Goal: Transaction & Acquisition: Purchase product/service

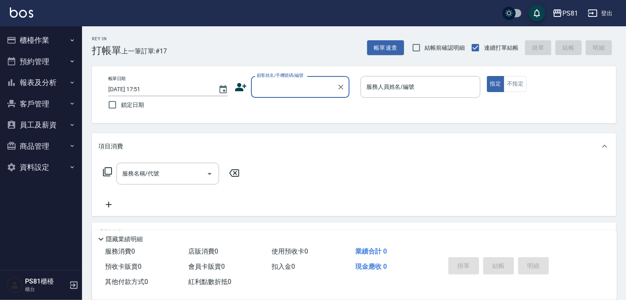
click at [53, 43] on button "櫃檯作業" at bounding box center [41, 40] width 76 height 21
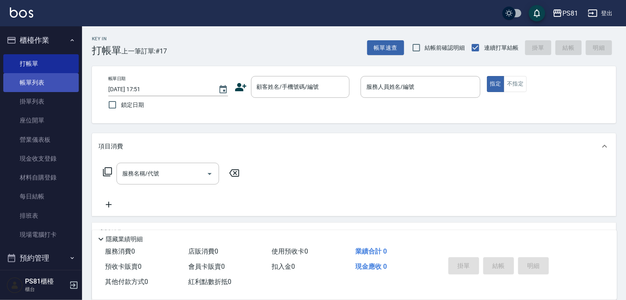
click at [54, 81] on link "帳單列表" at bounding box center [41, 82] width 76 height 19
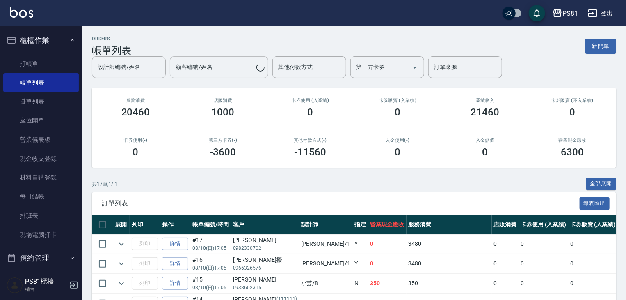
click at [208, 68] on div "設計師編號/姓名 設計師編號/姓名 顧客編號/姓名 顧客編號/姓名 其他付款方式 其他付款方式 第三方卡券 第三方卡券 訂單來源 訂單來源" at bounding box center [354, 67] width 525 height 22
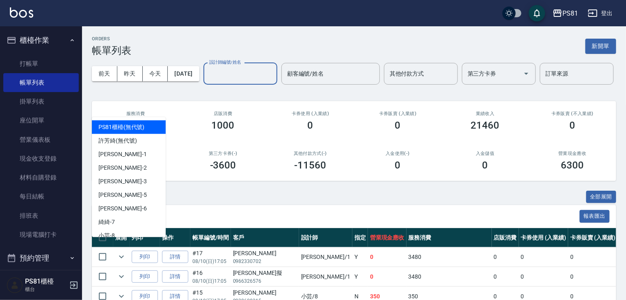
drag, startPoint x: 151, startPoint y: 109, endPoint x: 136, endPoint y: 126, distance: 23.3
click at [207, 81] on input "設計師編號/姓名" at bounding box center [240, 74] width 67 height 14
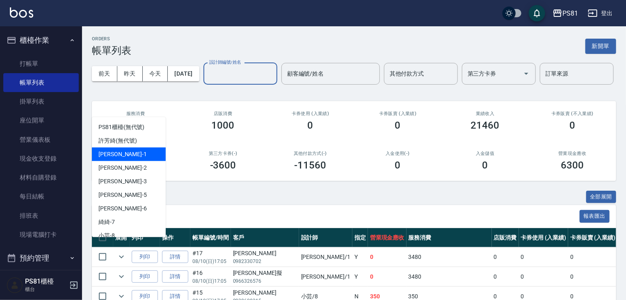
click at [118, 155] on div "[PERSON_NAME] -1" at bounding box center [129, 154] width 74 height 14
type input "[PERSON_NAME]-1"
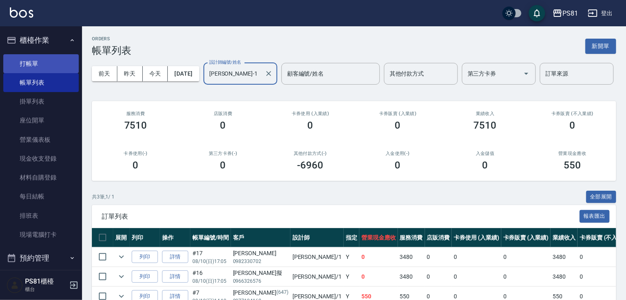
click at [47, 64] on link "打帳單" at bounding box center [41, 63] width 76 height 19
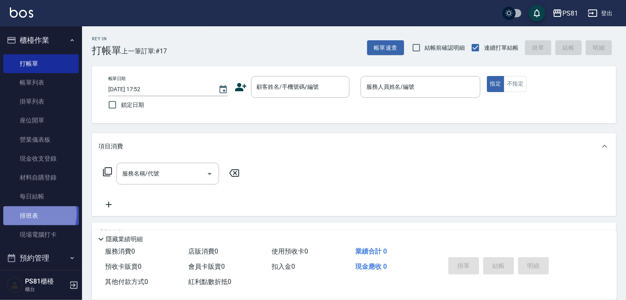
click at [31, 213] on link "排班表" at bounding box center [41, 215] width 76 height 19
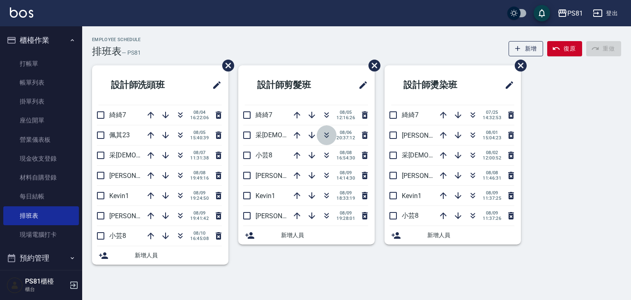
click at [326, 135] on icon "button" at bounding box center [326, 135] width 10 height 10
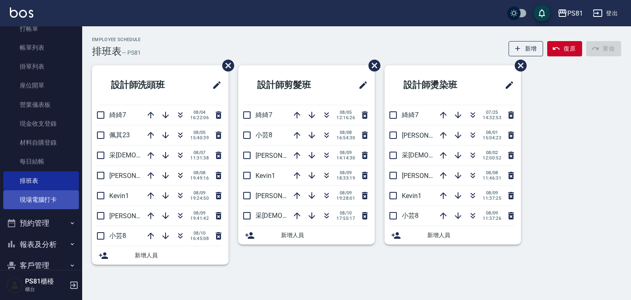
scroll to position [114, 0]
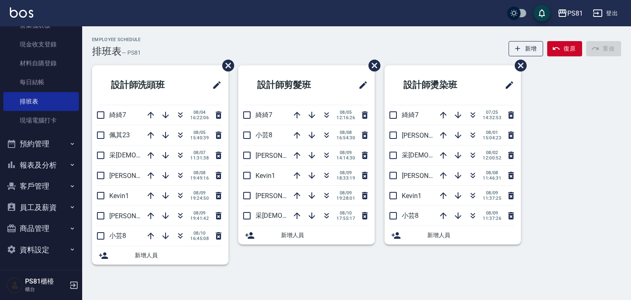
click at [54, 161] on button "報表及分析" at bounding box center [41, 164] width 76 height 21
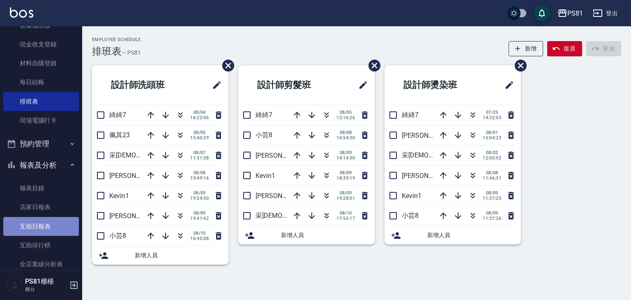
click at [50, 227] on link "互助日報表" at bounding box center [41, 226] width 76 height 19
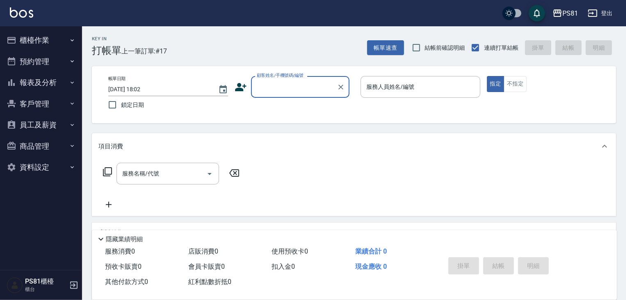
click at [31, 79] on button "報表及分析" at bounding box center [41, 82] width 76 height 21
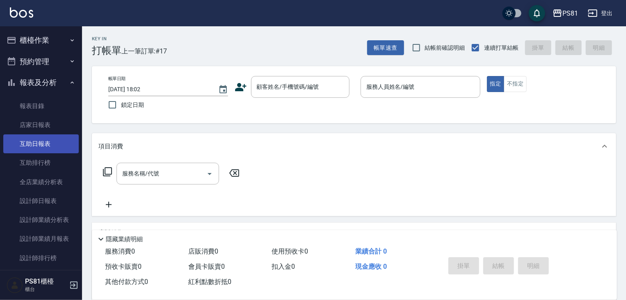
click at [54, 142] on link "互助日報表" at bounding box center [41, 143] width 76 height 19
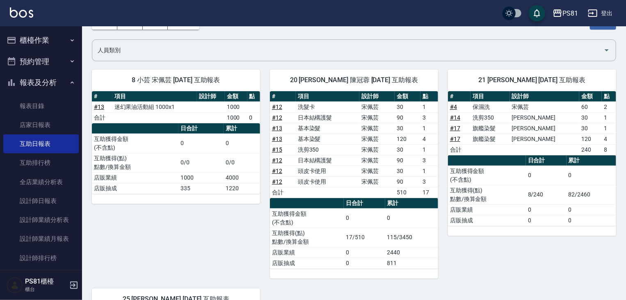
scroll to position [71, 0]
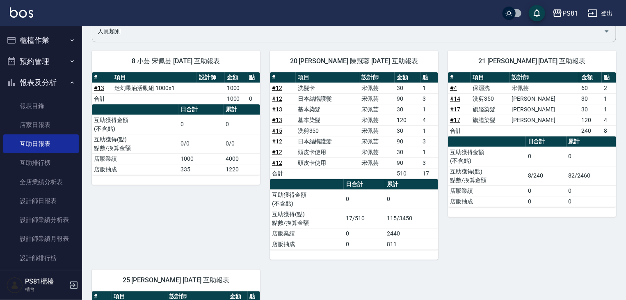
click at [46, 42] on button "櫃檯作業" at bounding box center [41, 40] width 76 height 21
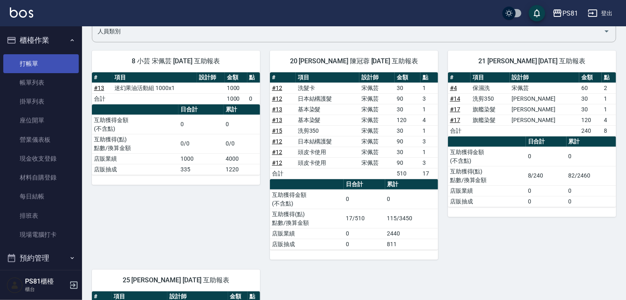
click at [46, 62] on link "打帳單" at bounding box center [41, 63] width 76 height 19
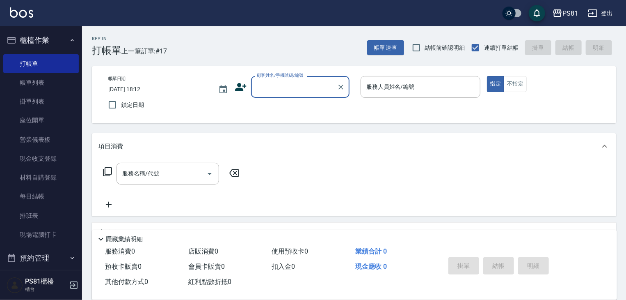
drag, startPoint x: 276, startPoint y: 99, endPoint x: 277, endPoint y: 87, distance: 11.1
click at [277, 91] on div "帳單日期 2025/08/10 18:12 鎖定日期 顧客姓名/手機號碼/編號 顧客姓名/手機號碼/編號 服務人員姓名/編號 服務人員姓名/編號 指定 不指定" at bounding box center [354, 94] width 505 height 37
click at [277, 86] on input "顧客姓名/手機號碼/編號" at bounding box center [294, 87] width 79 height 14
type input "送"
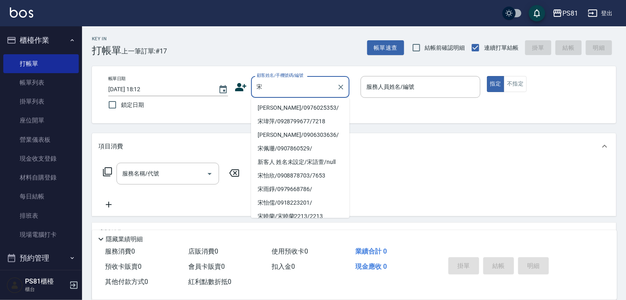
drag, startPoint x: 273, startPoint y: 107, endPoint x: 280, endPoint y: 107, distance: 7.8
click at [273, 107] on li "[PERSON_NAME]/0976025353/" at bounding box center [300, 108] width 99 height 14
type input "[PERSON_NAME]/0976025353/"
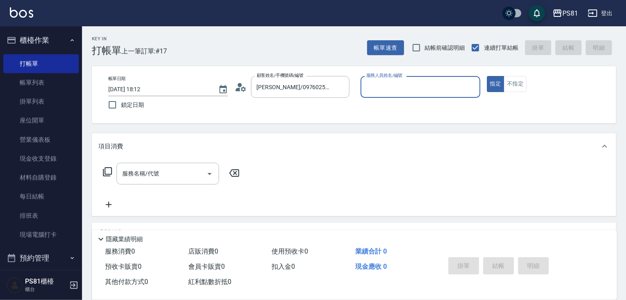
type input "小芸-8"
click at [519, 82] on button "不指定" at bounding box center [515, 84] width 23 height 16
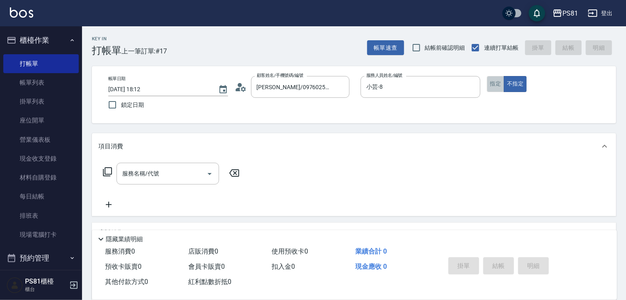
click at [503, 82] on button "指定" at bounding box center [496, 84] width 18 height 16
click at [153, 179] on input "服務名稱/代號" at bounding box center [161, 173] width 83 height 14
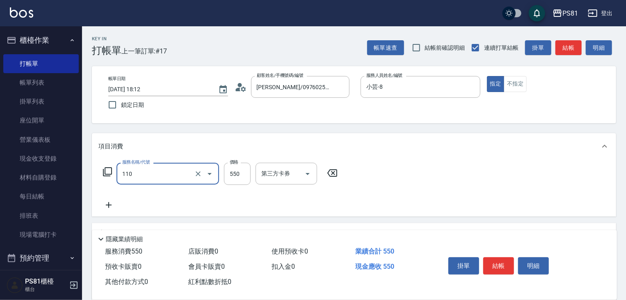
type input "去角質(抗油)(110)"
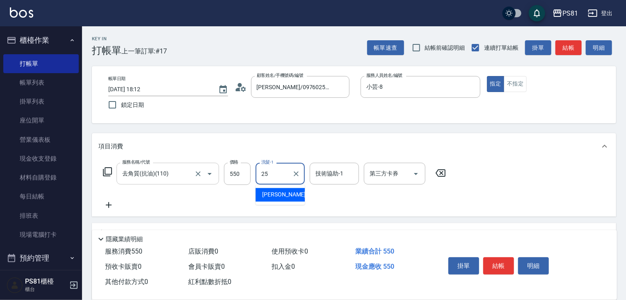
type input "妮可-25"
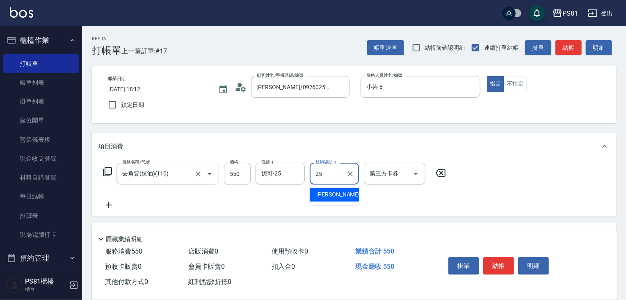
type input "妮可-25"
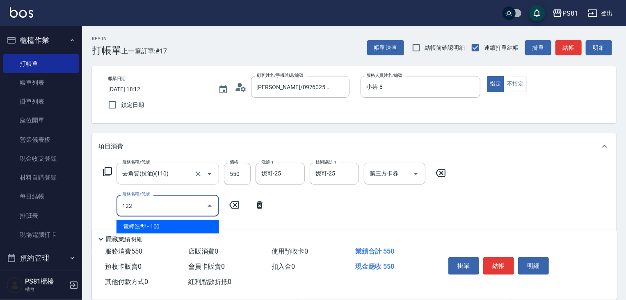
type input "電棒造型(122)"
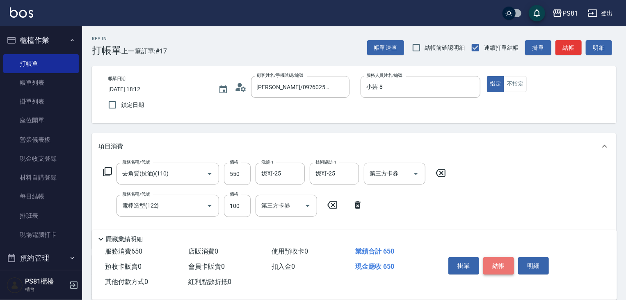
click at [494, 257] on button "結帳" at bounding box center [499, 265] width 31 height 17
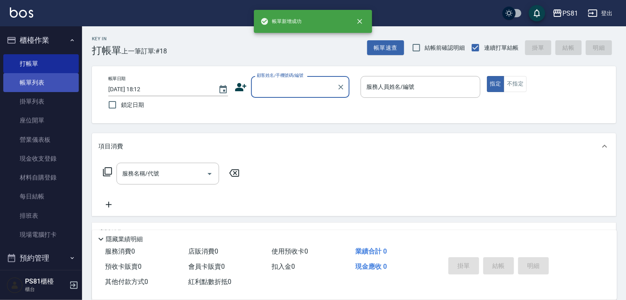
click at [39, 86] on link "帳單列表" at bounding box center [41, 82] width 76 height 19
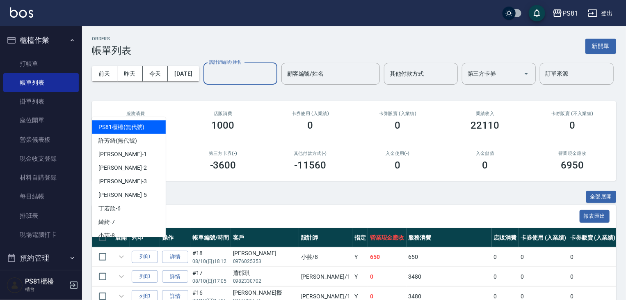
click at [207, 81] on input "設計師編號/姓名" at bounding box center [240, 74] width 67 height 14
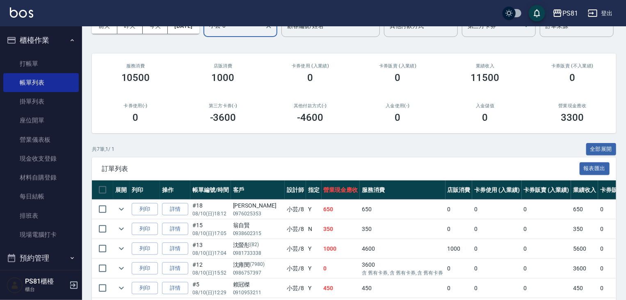
scroll to position [148, 0]
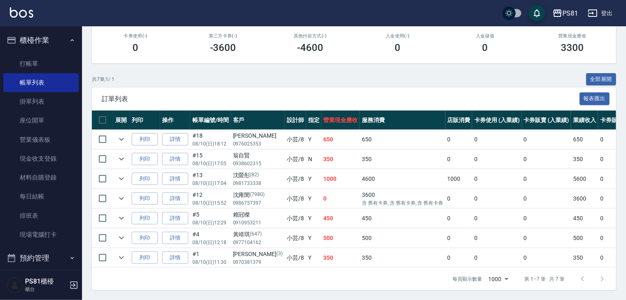
type input "小芸-8"
drag, startPoint x: 305, startPoint y: 212, endPoint x: 322, endPoint y: 213, distance: 16.9
click at [322, 213] on td "450" at bounding box center [341, 218] width 39 height 19
click at [322, 199] on td "0" at bounding box center [341, 198] width 39 height 19
click at [26, 40] on button "櫃檯作業" at bounding box center [41, 40] width 76 height 21
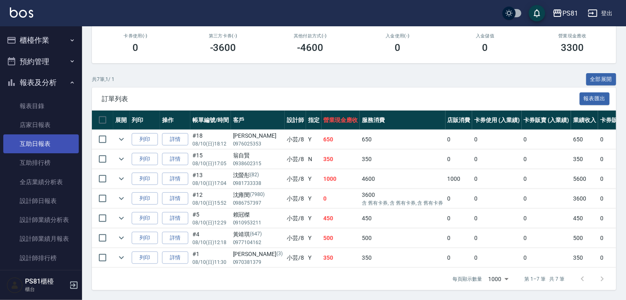
click at [61, 141] on link "互助日報表" at bounding box center [41, 143] width 76 height 19
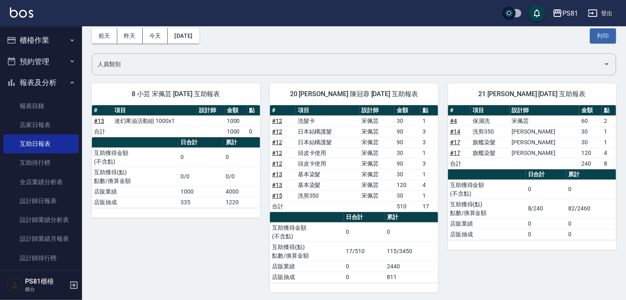
scroll to position [82, 0]
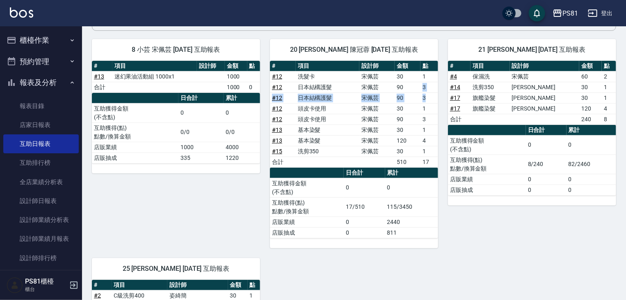
drag, startPoint x: 424, startPoint y: 85, endPoint x: 426, endPoint y: 98, distance: 13.4
click at [426, 98] on tbody "# 12 洗髮卡 宋佩芸 30 1 # 12 日本結構護髮 宋佩芸 90 3 # 12 日本結構護髮 宋佩芸 90 3 # 12 頭皮卡使用 宋佩芸 30 1…" at bounding box center [354, 119] width 168 height 96
click at [425, 97] on td "3" at bounding box center [430, 97] width 18 height 11
click at [427, 97] on td "3" at bounding box center [430, 97] width 18 height 11
click at [432, 112] on td "1" at bounding box center [430, 108] width 18 height 11
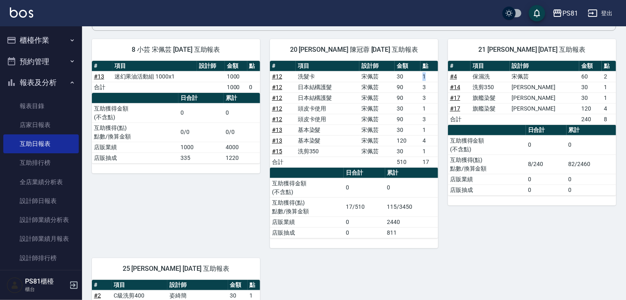
drag, startPoint x: 424, startPoint y: 72, endPoint x: 426, endPoint y: 88, distance: 16.1
click at [431, 81] on tbody "# 12 洗髮卡 宋佩芸 30 1 # 12 日本結構護髮 宋佩芸 90 3 # 12 日本結構護髮 宋佩芸 90 3 # 12 頭皮卡使用 宋佩芸 30 1…" at bounding box center [354, 119] width 168 height 96
click at [431, 94] on td "3" at bounding box center [430, 97] width 18 height 11
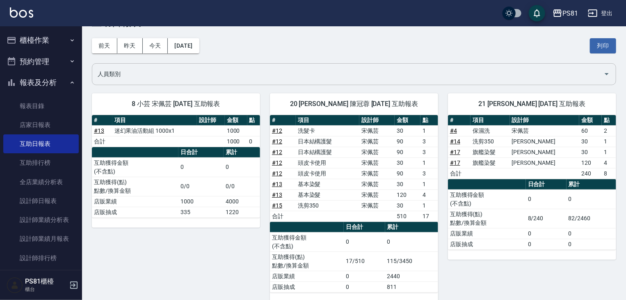
scroll to position [0, 0]
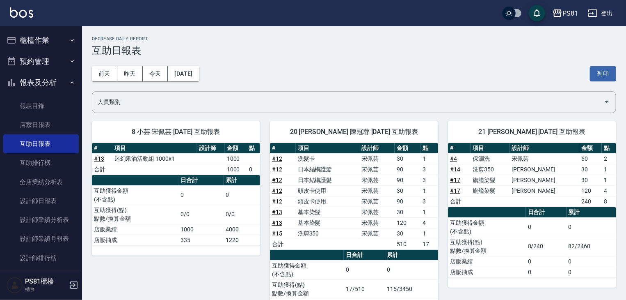
click at [51, 79] on button "報表及分析" at bounding box center [41, 82] width 76 height 21
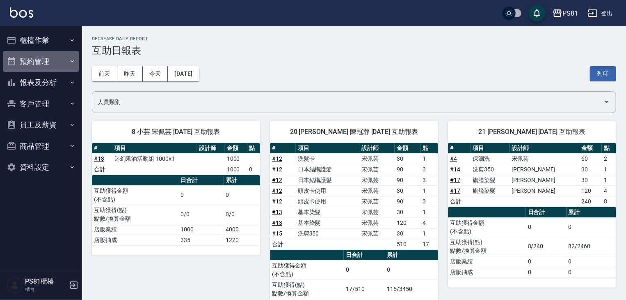
click at [55, 51] on button "預約管理" at bounding box center [41, 61] width 76 height 21
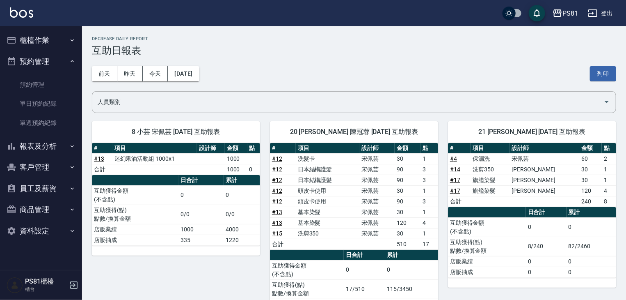
click at [50, 59] on button "預約管理" at bounding box center [41, 61] width 76 height 21
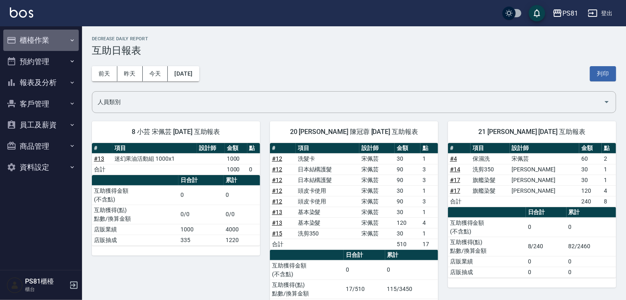
drag, startPoint x: 53, startPoint y: 39, endPoint x: 56, endPoint y: 58, distance: 19.2
click at [53, 40] on button "櫃檯作業" at bounding box center [41, 40] width 76 height 21
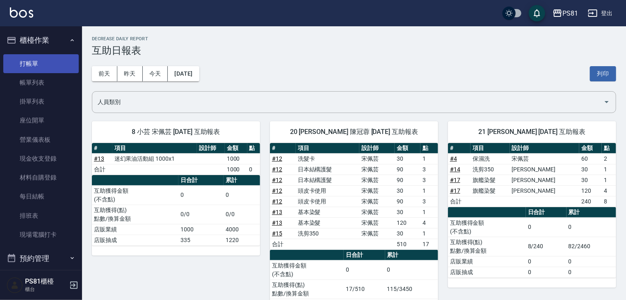
click at [56, 60] on link "打帳單" at bounding box center [41, 63] width 76 height 19
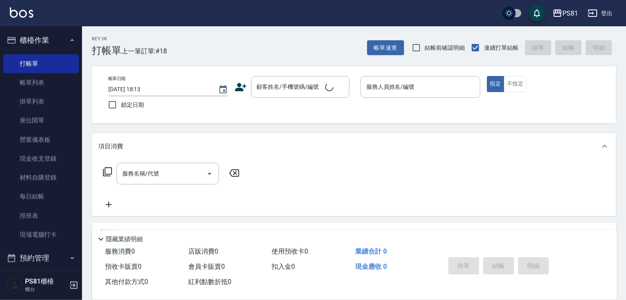
click at [183, 38] on div "Key In 打帳單 上一筆訂單:#18 帳單速查 結帳前確認明細 連續打單結帳 掛單 結帳 明細" at bounding box center [349, 41] width 534 height 30
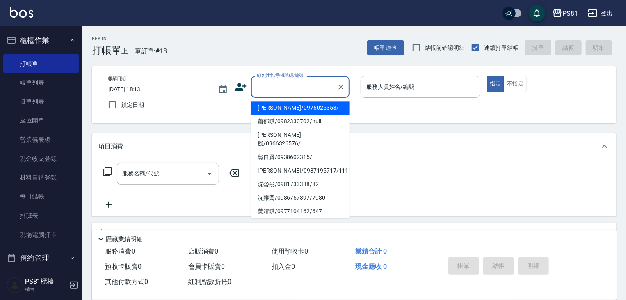
click at [268, 84] on input "顧客姓名/手機號碼/編號" at bounding box center [294, 87] width 79 height 14
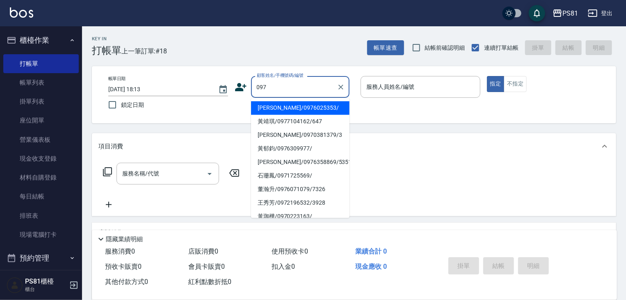
click at [277, 80] on input "097" at bounding box center [294, 87] width 79 height 14
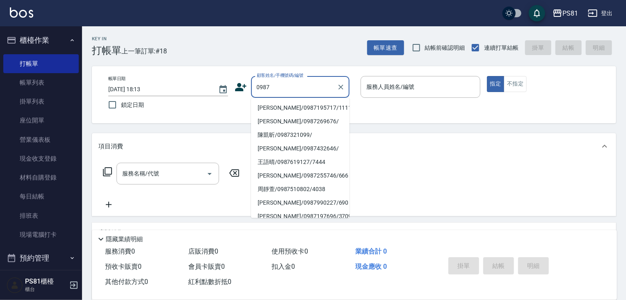
click at [301, 107] on li "[PERSON_NAME]/0987195717/111111" at bounding box center [300, 108] width 99 height 14
type input "[PERSON_NAME]/0987195717/111111"
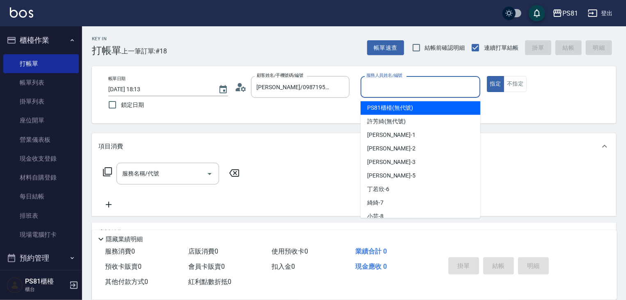
drag, startPoint x: 379, startPoint y: 83, endPoint x: 392, endPoint y: 113, distance: 32.5
click at [380, 83] on input "服務人員姓名/編號" at bounding box center [421, 87] width 112 height 14
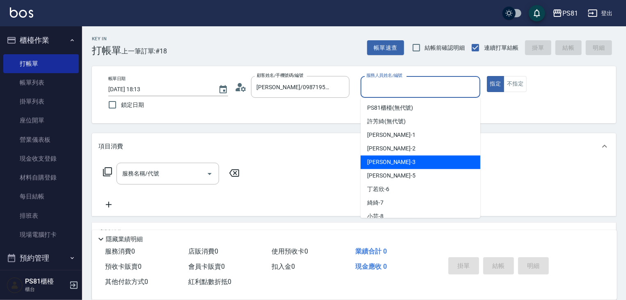
click at [388, 162] on div "[PERSON_NAME] -3" at bounding box center [421, 162] width 120 height 14
type input "[PERSON_NAME]-3"
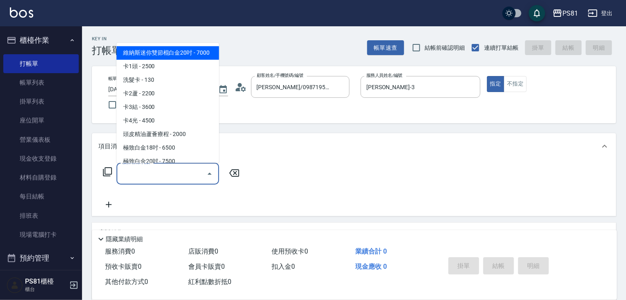
click at [192, 169] on input "服務名稱/代號" at bounding box center [161, 173] width 83 height 14
type input "1"
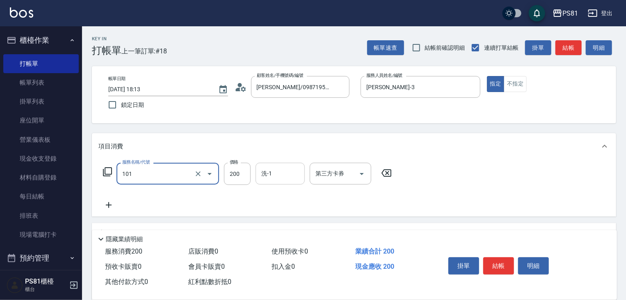
type input "一般洗髮(101)"
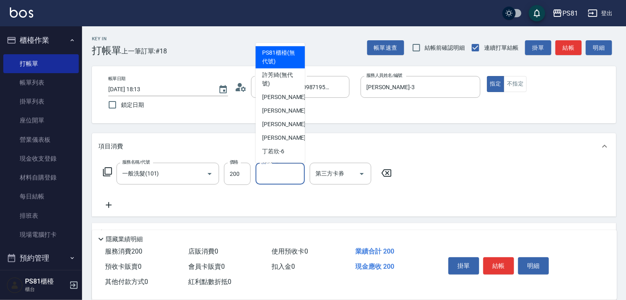
click at [264, 176] on input "洗-1" at bounding box center [280, 173] width 42 height 14
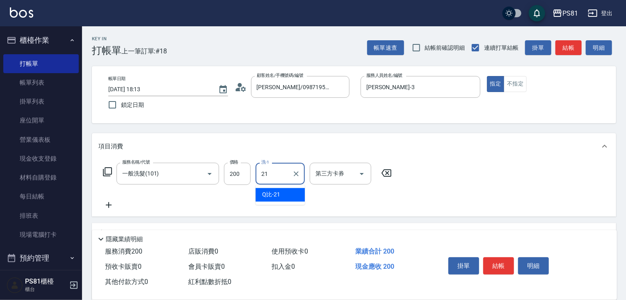
type input "Q比-21"
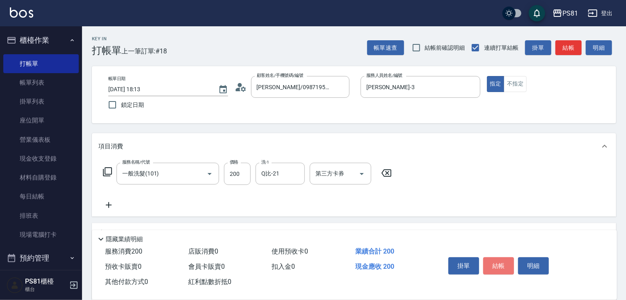
click at [499, 263] on button "結帳" at bounding box center [499, 265] width 31 height 17
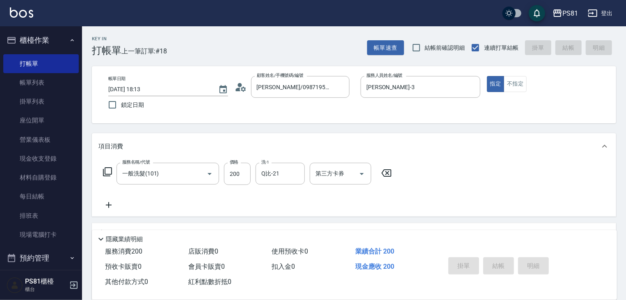
type input "[DATE] 18:16"
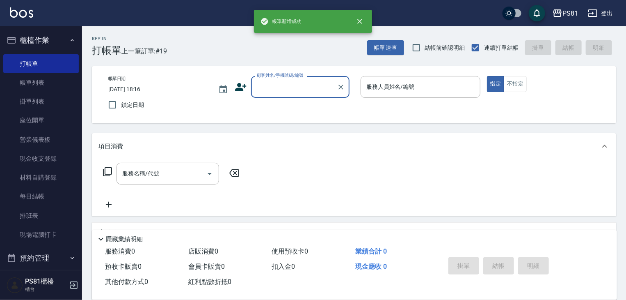
click at [274, 88] on input "顧客姓名/手機號碼/編號" at bounding box center [294, 87] width 79 height 14
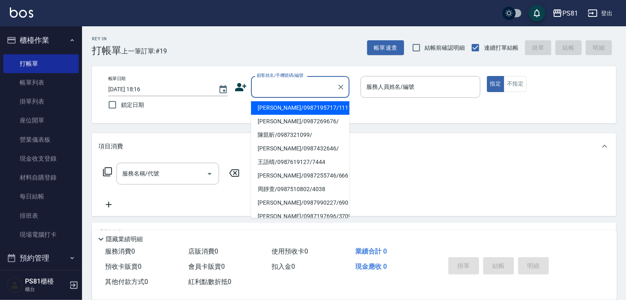
click at [302, 110] on li "[PERSON_NAME]/0987195717/111111" at bounding box center [300, 108] width 99 height 14
type input "[PERSON_NAME]/0987195717/111111"
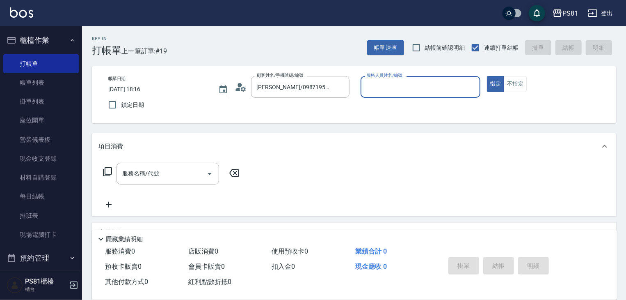
click at [388, 90] on input "服務人員姓名/編號" at bounding box center [421, 87] width 112 height 14
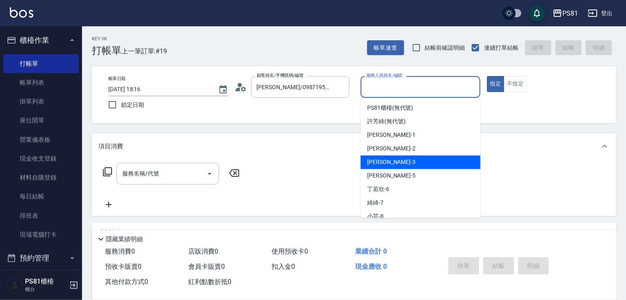
click at [397, 168] on div "[PERSON_NAME] -3" at bounding box center [421, 162] width 120 height 14
type input "[PERSON_NAME]-3"
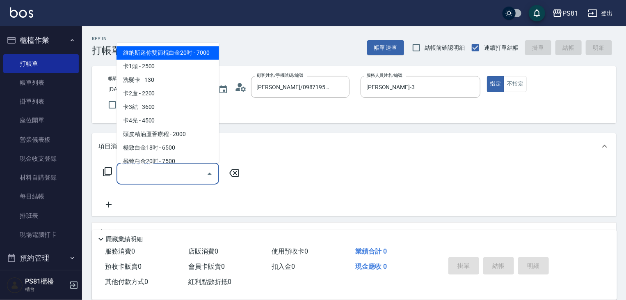
click at [164, 174] on input "服務名稱/代號" at bounding box center [161, 173] width 83 height 14
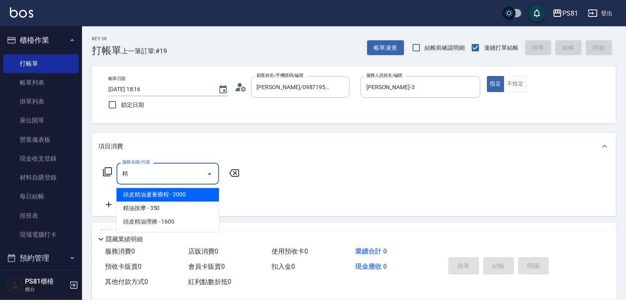
click at [172, 205] on span "精油按摩 - 350" at bounding box center [168, 209] width 103 height 14
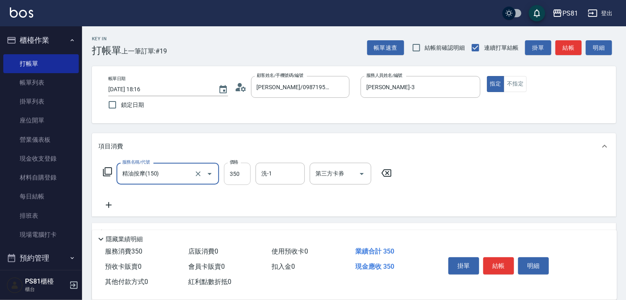
type input "精油按摩(150)"
click at [234, 174] on input "350" at bounding box center [237, 174] width 27 height 22
type input "500"
click at [515, 265] on div "掛單 結帳 明細" at bounding box center [498, 267] width 107 height 26
click at [507, 260] on button "結帳" at bounding box center [499, 265] width 31 height 17
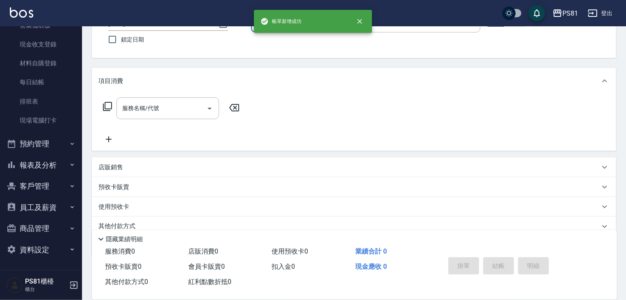
scroll to position [99, 0]
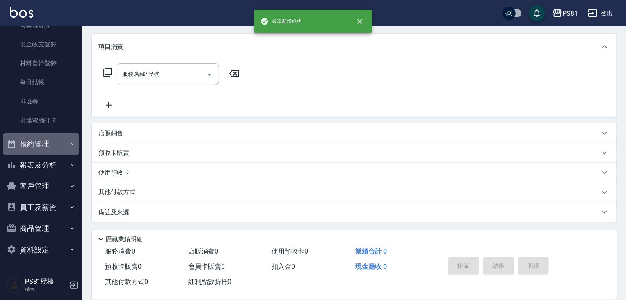
click at [70, 137] on button "預約管理" at bounding box center [41, 143] width 76 height 21
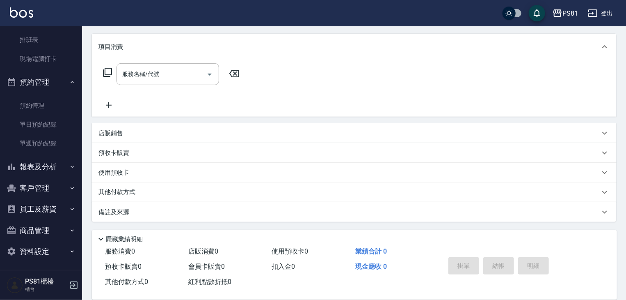
click at [57, 178] on button "客戶管理" at bounding box center [41, 187] width 76 height 21
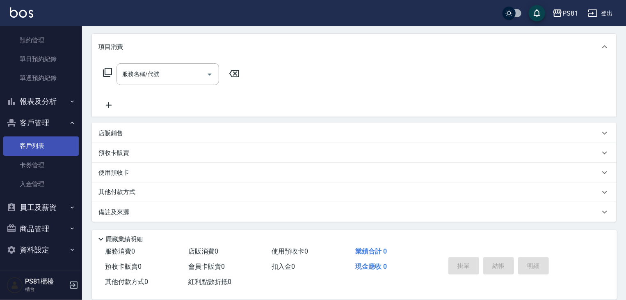
scroll to position [241, 0]
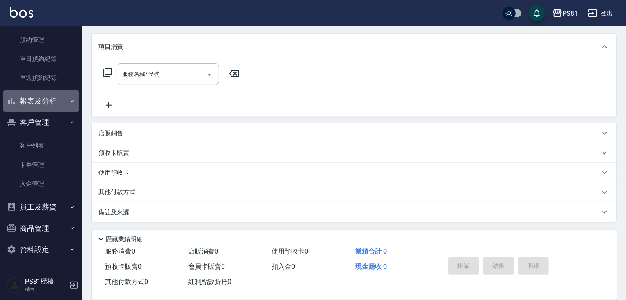
click at [52, 107] on button "報表及分析" at bounding box center [41, 100] width 76 height 21
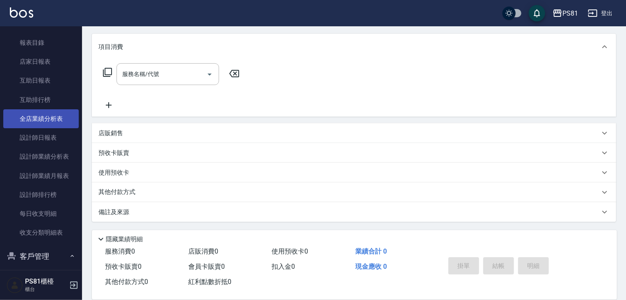
scroll to position [323, 0]
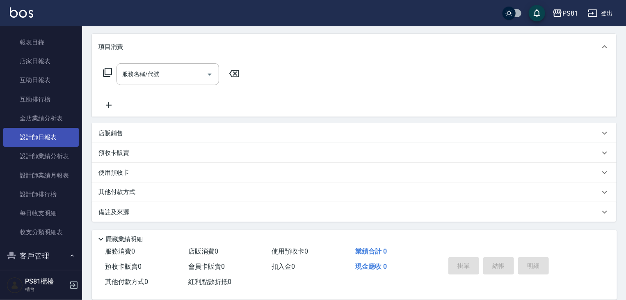
click at [46, 131] on link "設計師日報表" at bounding box center [41, 137] width 76 height 19
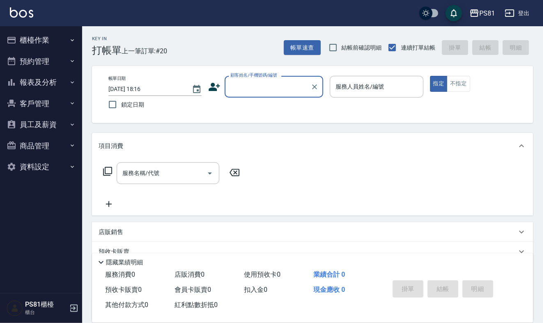
click at [37, 37] on button "櫃檯作業" at bounding box center [41, 40] width 76 height 21
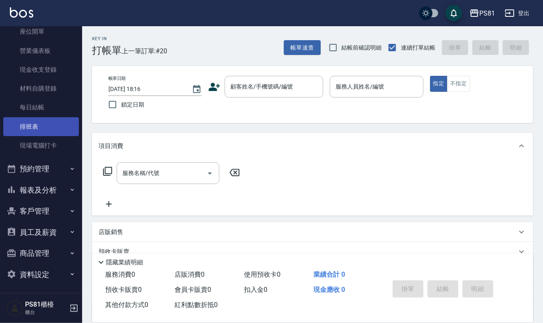
scroll to position [90, 0]
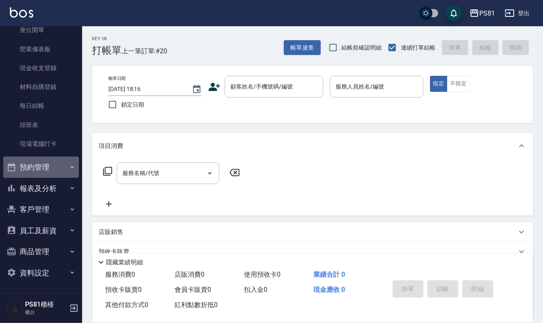
click at [43, 161] on button "預約管理" at bounding box center [41, 167] width 76 height 21
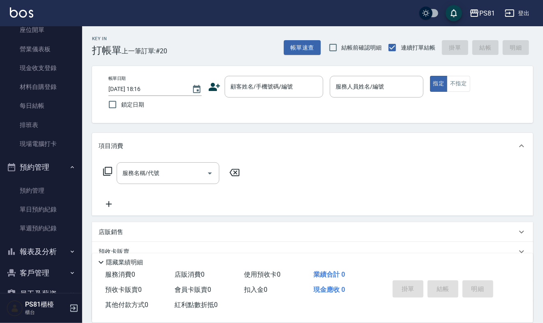
scroll to position [154, 0]
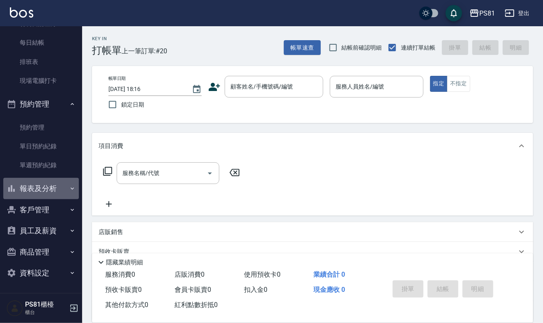
drag, startPoint x: 41, startPoint y: 191, endPoint x: 40, endPoint y: 195, distance: 4.7
click at [40, 195] on button "報表及分析" at bounding box center [41, 188] width 76 height 21
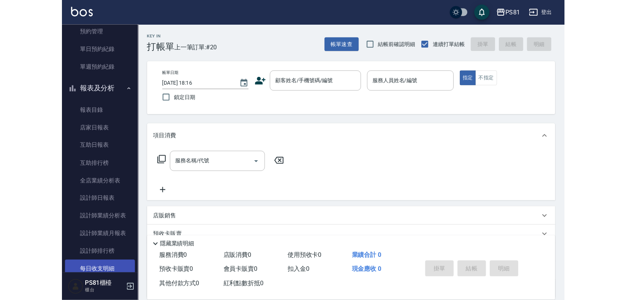
scroll to position [369, 0]
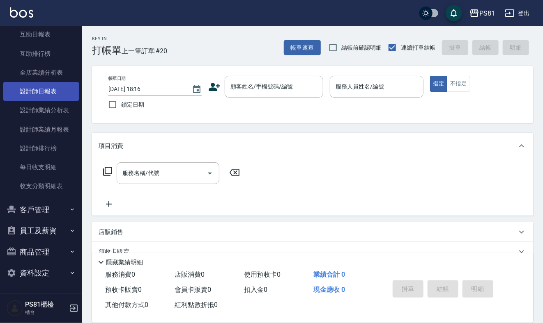
click at [48, 91] on link "設計師日報表" at bounding box center [41, 91] width 76 height 19
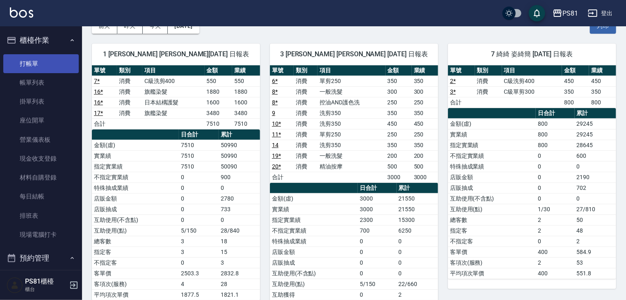
click at [44, 56] on link "打帳單" at bounding box center [41, 63] width 76 height 19
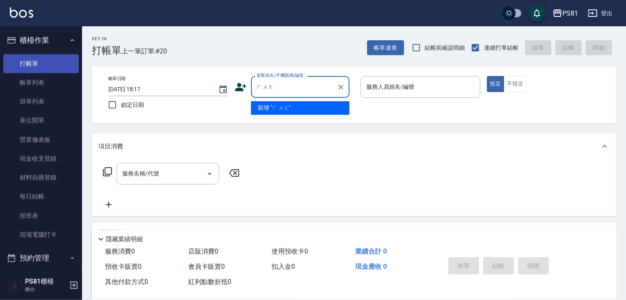
type input "黃"
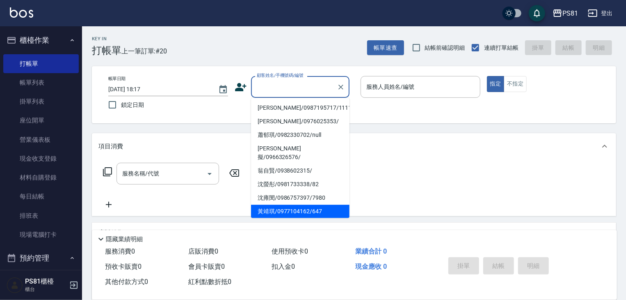
click at [256, 86] on input "顧客姓名/手機號碼/編號" at bounding box center [294, 87] width 79 height 14
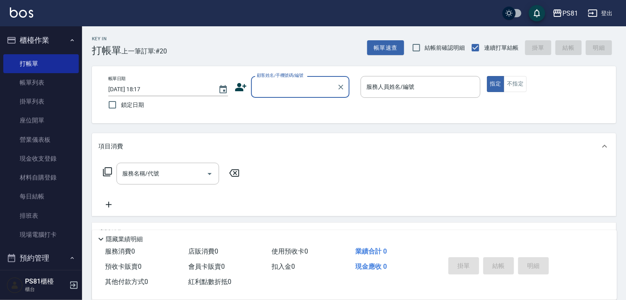
click at [259, 92] on input "顧客姓名/手機號碼/編號" at bounding box center [294, 87] width 79 height 14
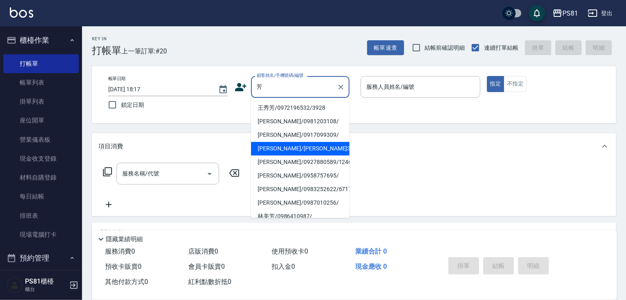
click at [299, 146] on li "[PERSON_NAME]/[PERSON_NAME]3656/3656" at bounding box center [300, 149] width 99 height 14
type input "[PERSON_NAME]/[PERSON_NAME]3656/3656"
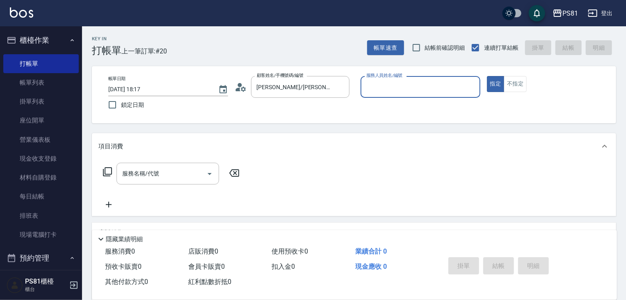
type input "采蓮-2"
click at [472, 86] on icon "Clear" at bounding box center [472, 87] width 5 height 5
click at [446, 87] on input "服務人員姓名/編號" at bounding box center [421, 87] width 112 height 14
click at [430, 111] on div "涵文 -22" at bounding box center [421, 108] width 120 height 14
click at [159, 166] on div "服務名稱/代號" at bounding box center [168, 174] width 103 height 22
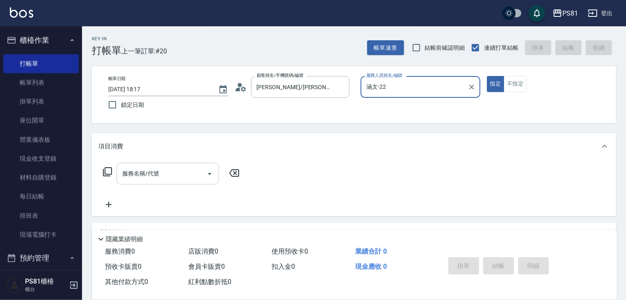
type input "涵文-22"
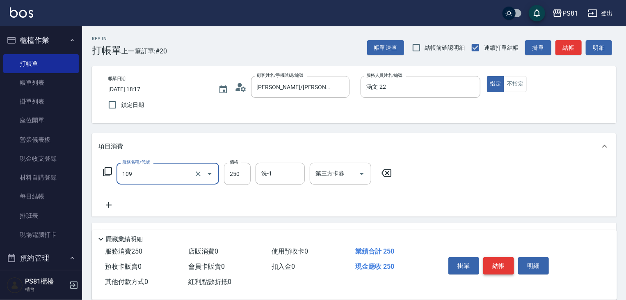
type input "控油AND護色洗(109)"
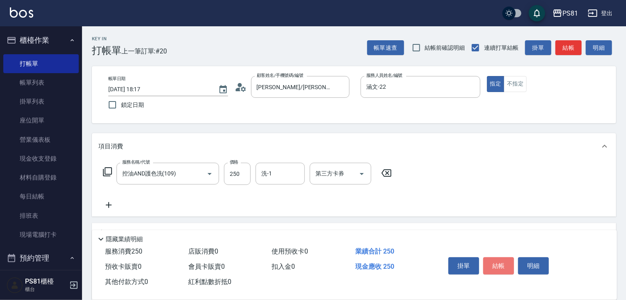
click at [505, 267] on button "結帳" at bounding box center [499, 265] width 31 height 17
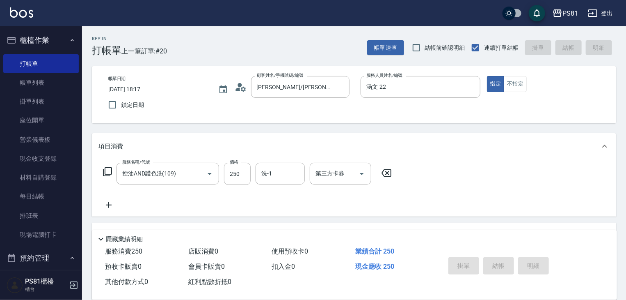
type input "[DATE] 18:18"
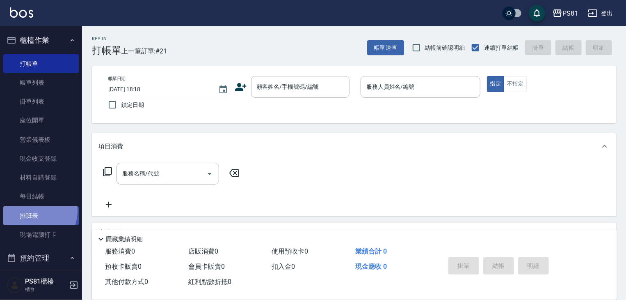
click at [37, 211] on link "排班表" at bounding box center [41, 215] width 76 height 19
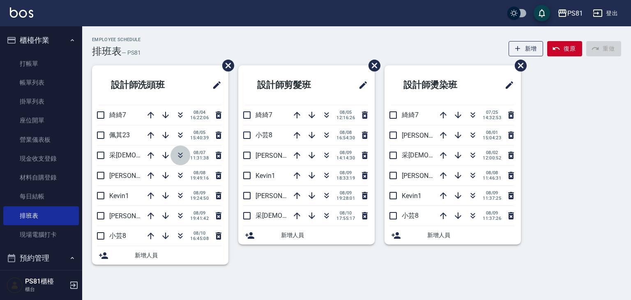
click at [180, 153] on icon "button" at bounding box center [180, 155] width 10 height 10
click at [328, 136] on icon "button" at bounding box center [326, 135] width 10 height 10
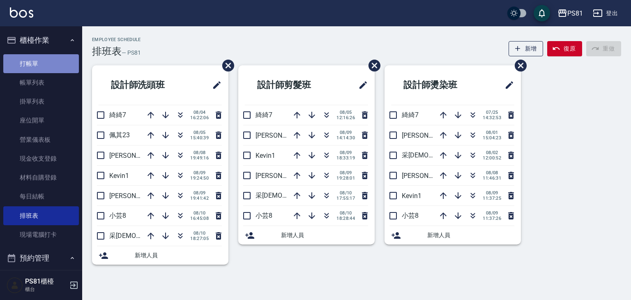
click at [46, 67] on link "打帳單" at bounding box center [41, 63] width 76 height 19
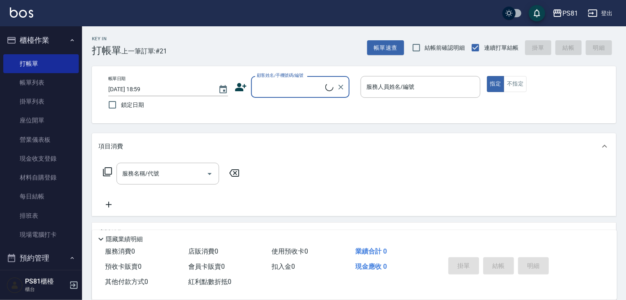
click at [301, 89] on input "顧客姓名/手機號碼/編號" at bounding box center [290, 87] width 71 height 14
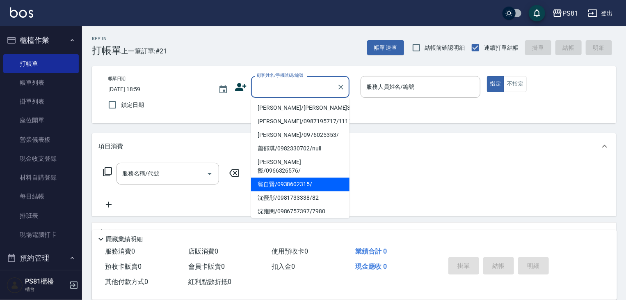
click at [281, 177] on li "翁自賢/0938602315/" at bounding box center [300, 184] width 99 height 14
type input "翁自賢/0938602315/"
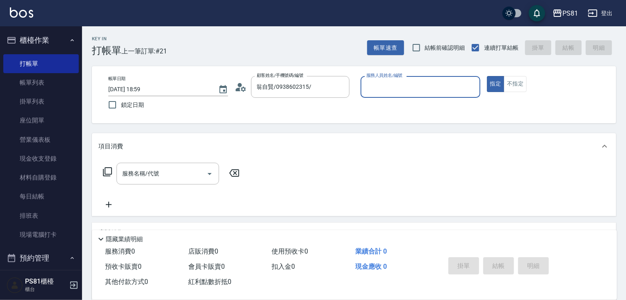
type input "小芸-8"
click at [172, 173] on input "服務名稱/代號" at bounding box center [161, 173] width 83 height 14
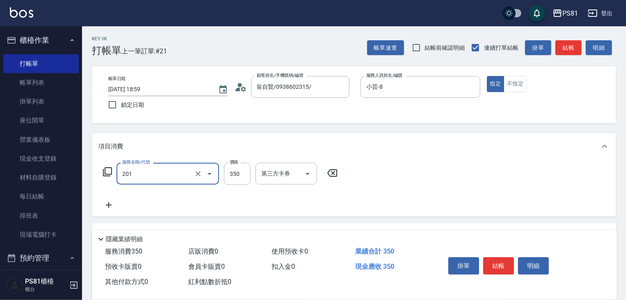
type input "洗剪350(201)"
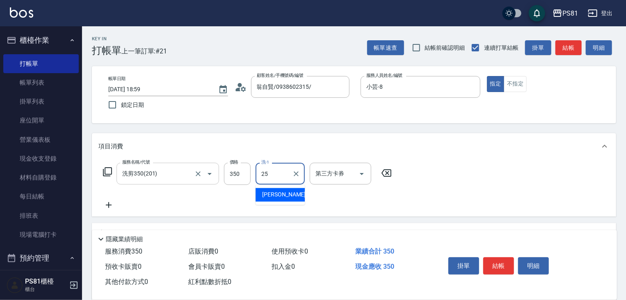
type input "妮可-25"
drag, startPoint x: 514, startPoint y: 84, endPoint x: 514, endPoint y: 158, distance: 73.9
click at [514, 85] on button "不指定" at bounding box center [515, 84] width 23 height 16
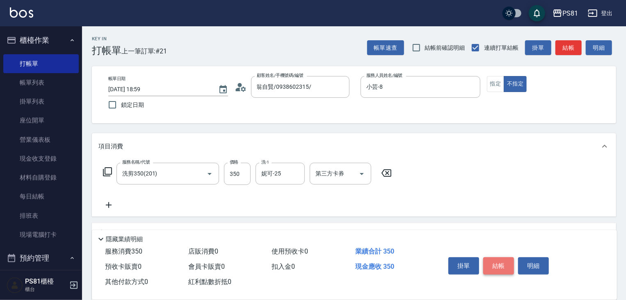
click at [497, 263] on button "結帳" at bounding box center [499, 265] width 31 height 17
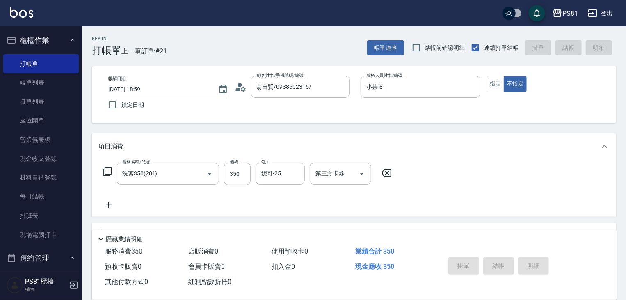
type input "[DATE] 19:00"
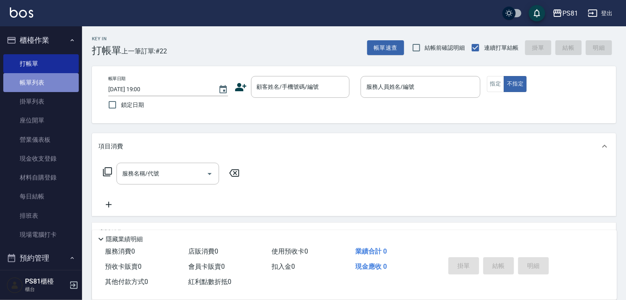
click at [66, 87] on link "帳單列表" at bounding box center [41, 82] width 76 height 19
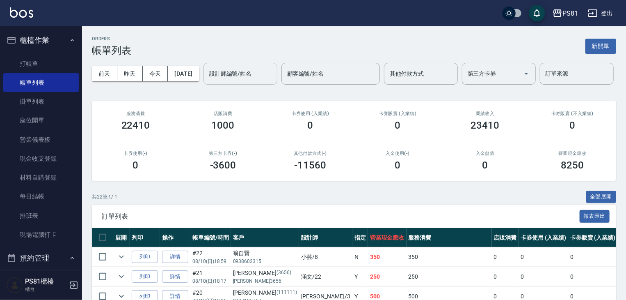
click at [207, 81] on input "設計師編號/姓名" at bounding box center [240, 74] width 67 height 14
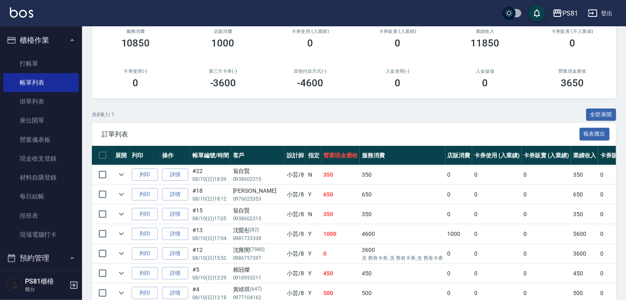
scroll to position [168, 0]
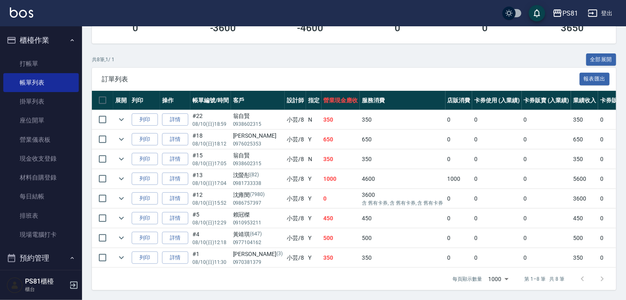
type input "小芸-8"
drag, startPoint x: 340, startPoint y: 170, endPoint x: 379, endPoint y: 173, distance: 39.2
click at [379, 173] on tr "列印 詳情 #13 08/10 (日) 17:04 沈螢彤 [PHONE_NUMBER] 小芸 /8 Y 1000 4600 1000 0 0 5600 0 …" at bounding box center [493, 178] width 802 height 19
click at [379, 174] on td "4600" at bounding box center [402, 178] width 85 height 19
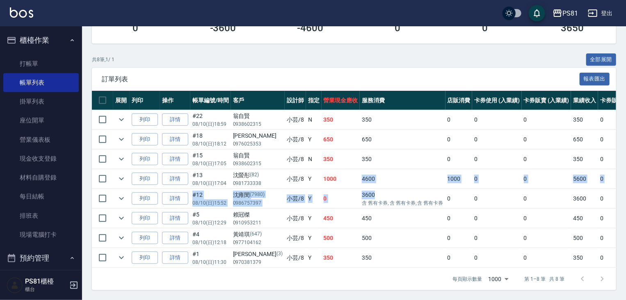
drag, startPoint x: 342, startPoint y: 168, endPoint x: 373, endPoint y: 187, distance: 36.7
click at [373, 187] on tbody "列印 詳情 #22 08/10 (日) 18:59 [PERSON_NAME]0938602315 小芸 /8 N 350 350 0 0 0 350 0 0…" at bounding box center [493, 189] width 802 height 158
drag, startPoint x: 372, startPoint y: 186, endPoint x: 369, endPoint y: 183, distance: 4.4
click at [372, 189] on td "3600 含 舊有卡券, 含 舊有卡券, 含 舊有卡券" at bounding box center [402, 198] width 85 height 19
click at [360, 171] on td "4600" at bounding box center [402, 178] width 85 height 19
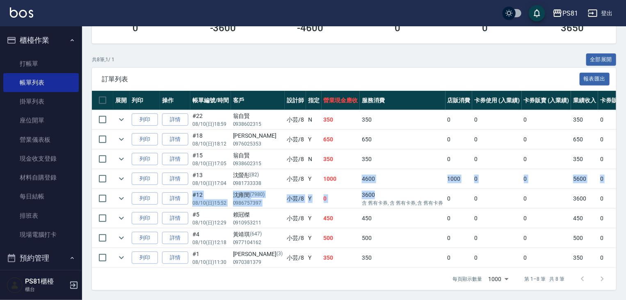
click at [360, 171] on td "4600" at bounding box center [402, 178] width 85 height 19
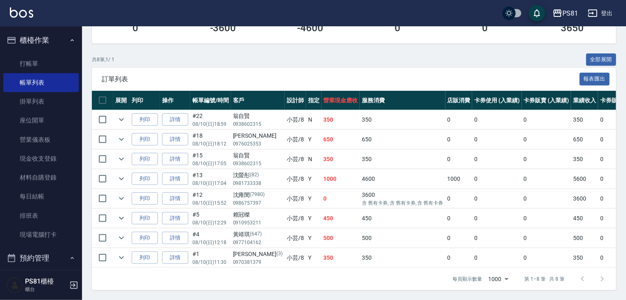
drag, startPoint x: 372, startPoint y: 151, endPoint x: 332, endPoint y: 122, distance: 48.5
click at [366, 149] on td "350" at bounding box center [402, 158] width 85 height 19
drag, startPoint x: 387, startPoint y: 289, endPoint x: 172, endPoint y: 240, distance: 220.4
click at [100, 254] on div "訂單列表 報表匯出 展開 列印 操作 帳單編號/時間 客戶 設計師 指定 營業現金應收 服務消費 店販消費 卡券使用 (入業績) 卡券販賣 (入業績) 業績收…" at bounding box center [354, 179] width 525 height 222
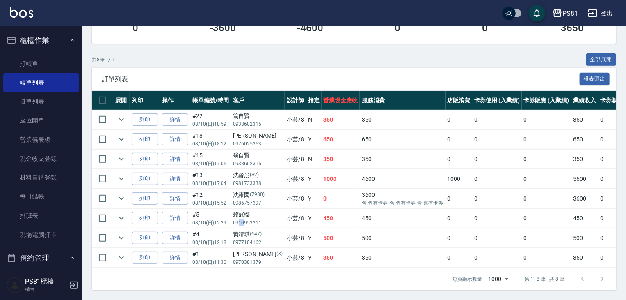
drag, startPoint x: 243, startPoint y: 215, endPoint x: 238, endPoint y: 219, distance: 6.7
click at [238, 219] on p "0910953211" at bounding box center [258, 222] width 50 height 7
drag, startPoint x: 236, startPoint y: 304, endPoint x: 216, endPoint y: 311, distance: 21.3
click at [216, 300] on html "PS81 登出 櫃檯作業 打帳單 帳單列表 掛單列表 座位開單 營業儀表板 現金收支登錄 材料自購登錄 每日結帳 排班表 現場電腦打卡 預約管理 預約管理 單…" at bounding box center [313, 81] width 626 height 437
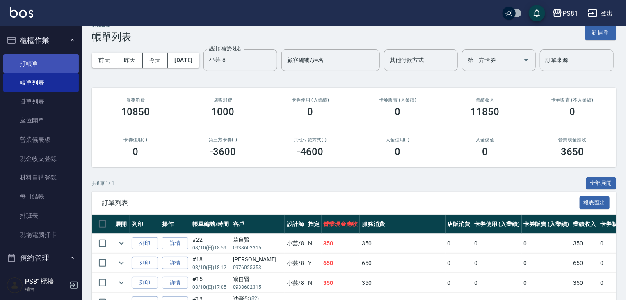
scroll to position [4, 0]
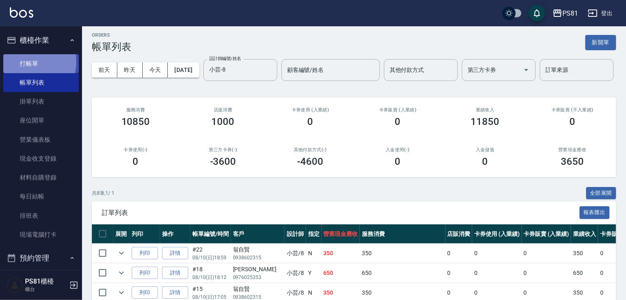
click at [25, 61] on link "打帳單" at bounding box center [41, 63] width 76 height 19
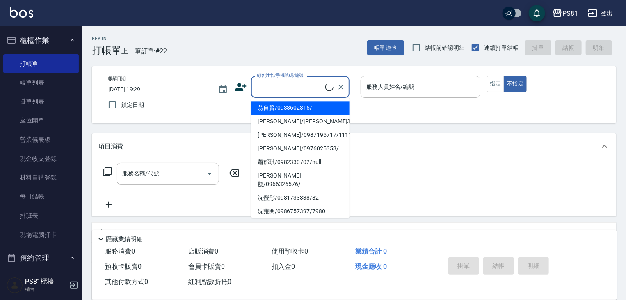
click at [290, 93] on input "顧客姓名/手機號碼/編號" at bounding box center [290, 87] width 71 height 14
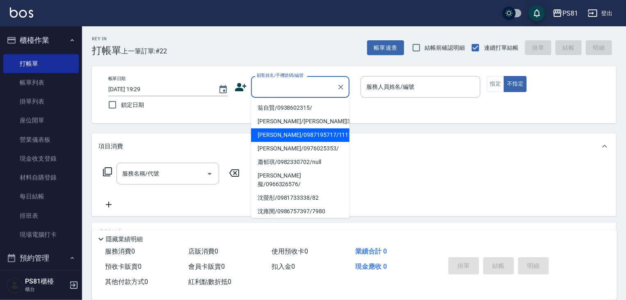
click at [294, 138] on li "[PERSON_NAME]/0987195717/111111" at bounding box center [300, 135] width 99 height 14
type input "[PERSON_NAME]/0987195717/111111"
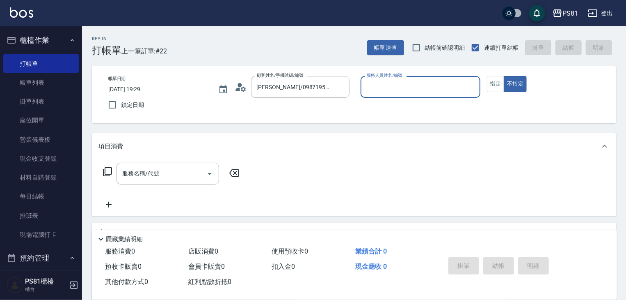
click at [374, 85] on input "服務人員姓名/編號" at bounding box center [421, 87] width 112 height 14
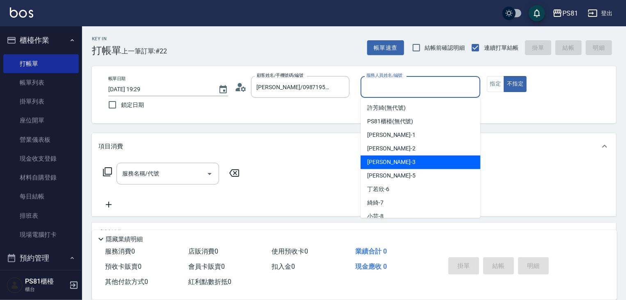
click at [384, 152] on div "采蓮 -2" at bounding box center [421, 149] width 120 height 14
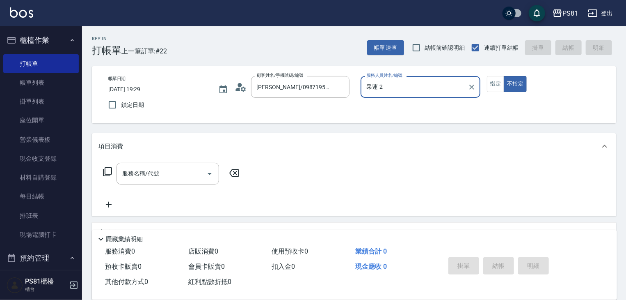
drag, startPoint x: 390, startPoint y: 76, endPoint x: 373, endPoint y: 89, distance: 21.4
click at [373, 89] on div "服務人員姓名/編號 [PERSON_NAME]-2 服務人員姓名/編號" at bounding box center [421, 87] width 120 height 22
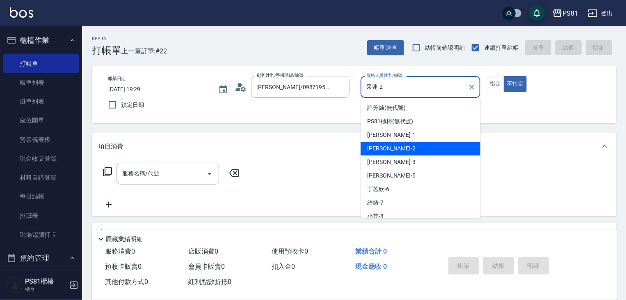
drag, startPoint x: 383, startPoint y: 88, endPoint x: 389, endPoint y: 161, distance: 73.8
click at [360, 99] on div "帳單日期 [DATE] 19:29 鎖定日期 顧客姓名/手機號碼/編號 [PERSON_NAME]/0987195717/111111 顧客姓名/手機號碼/編…" at bounding box center [354, 94] width 505 height 37
click at [386, 153] on div "采蓮 -2" at bounding box center [421, 149] width 120 height 14
click at [376, 91] on input "采蓮-2" at bounding box center [415, 87] width 100 height 14
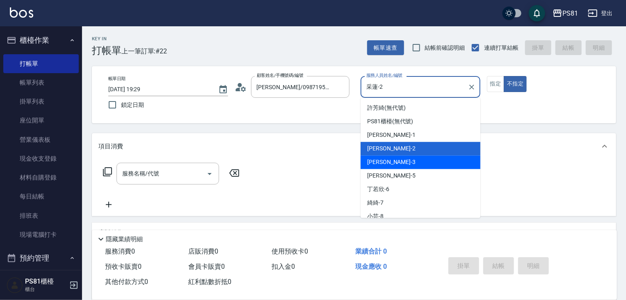
click at [387, 159] on div "[PERSON_NAME] -3" at bounding box center [421, 162] width 120 height 14
type input "[PERSON_NAME]-3"
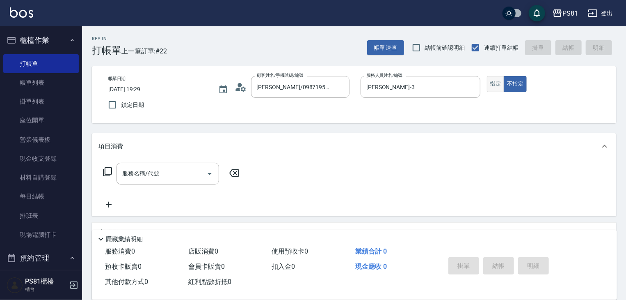
drag, startPoint x: 484, startPoint y: 80, endPoint x: 488, endPoint y: 80, distance: 4.6
click at [484, 80] on div "帳單日期 [DATE] 19:29 鎖定日期 顧客姓名/手機號碼/編號 [PERSON_NAME]/0987195717/111111 顧客姓名/手機號碼/編…" at bounding box center [354, 94] width 505 height 37
click at [489, 81] on button "指定" at bounding box center [496, 84] width 18 height 16
click at [205, 178] on icon "Open" at bounding box center [210, 174] width 10 height 10
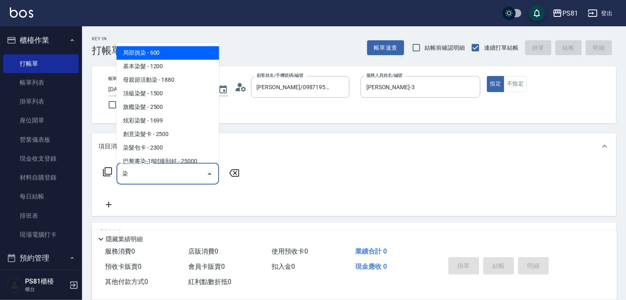
drag, startPoint x: 181, startPoint y: 71, endPoint x: 245, endPoint y: 102, distance: 70.9
click at [182, 71] on span "基本染髮 - 1200" at bounding box center [168, 67] width 103 height 14
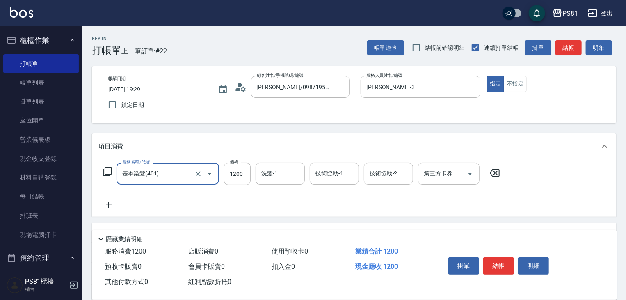
type input "基本染髮(401)"
drag, startPoint x: 253, startPoint y: 173, endPoint x: 259, endPoint y: 172, distance: 5.4
click at [257, 172] on div "服務名稱/代號 基本染髮(401) 服務名稱/代號 價格 1200 價格 洗髮-1 洗髮-1 技術協助-1 技術協助-1 技術協助-2 技術協助-2 第三方卡…" at bounding box center [302, 174] width 407 height 22
click at [243, 174] on input "1200" at bounding box center [237, 174] width 27 height 22
type input "2600"
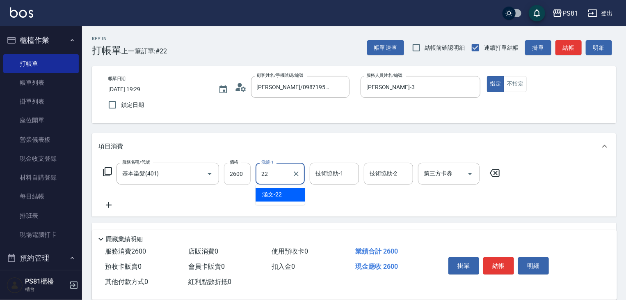
type input "涵文-22"
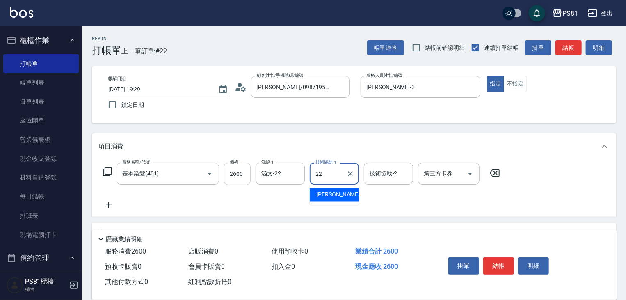
type input "涵文-22"
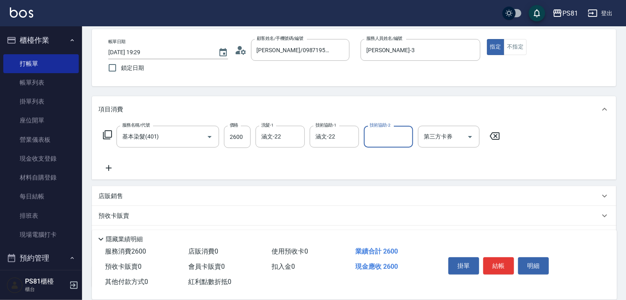
scroll to position [102, 0]
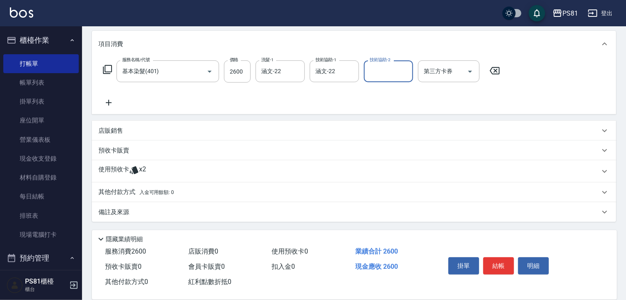
click at [154, 193] on span "入金可用餘額: 0" at bounding box center [157, 192] width 35 height 6
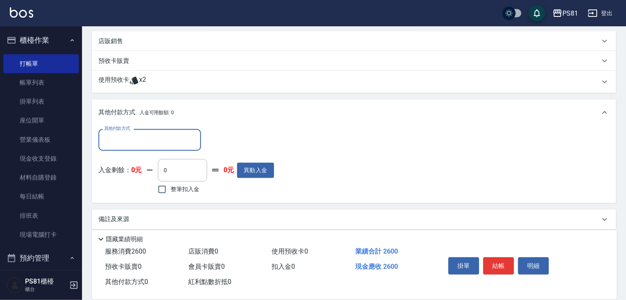
scroll to position [197, 0]
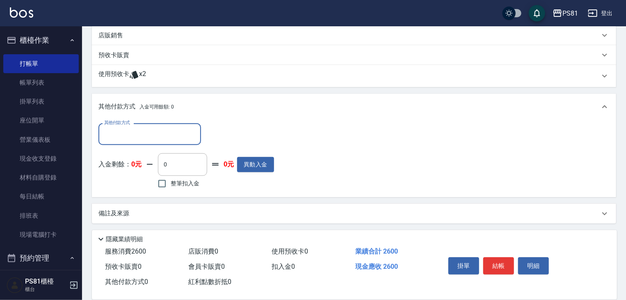
click at [129, 133] on input "其他付款方式" at bounding box center [149, 134] width 95 height 14
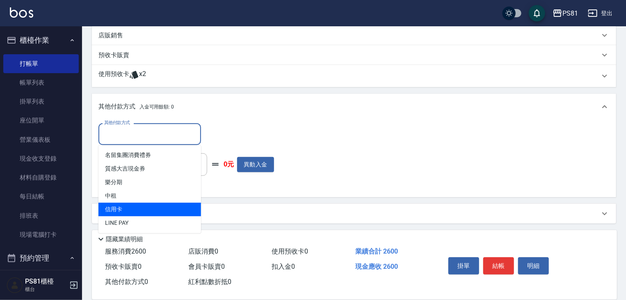
click at [129, 205] on span "信用卡" at bounding box center [150, 209] width 103 height 14
type input "信用卡"
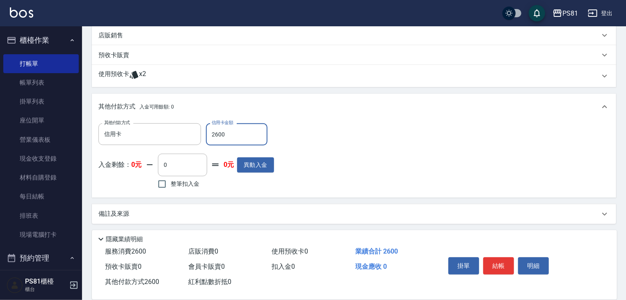
type input "2600"
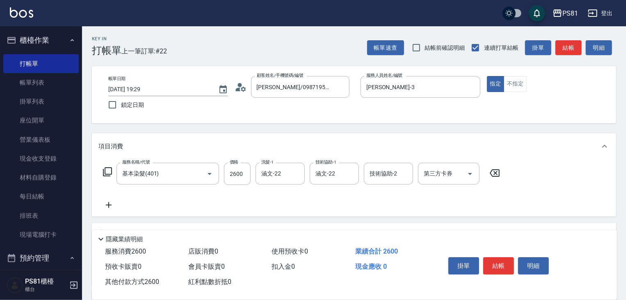
click at [503, 261] on button "結帳" at bounding box center [499, 265] width 31 height 17
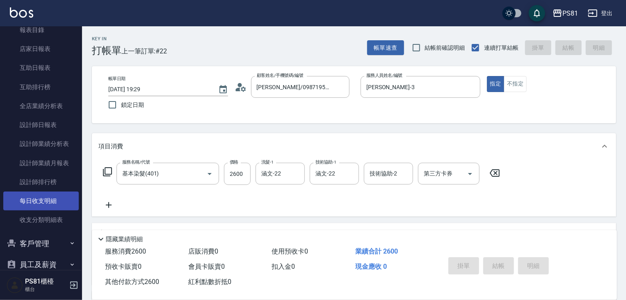
type input "[DATE] 19:30"
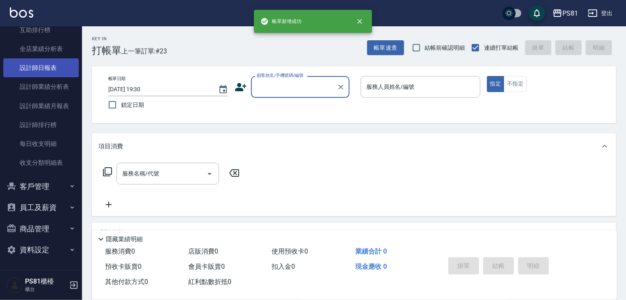
click at [56, 69] on link "設計師日報表" at bounding box center [41, 67] width 76 height 19
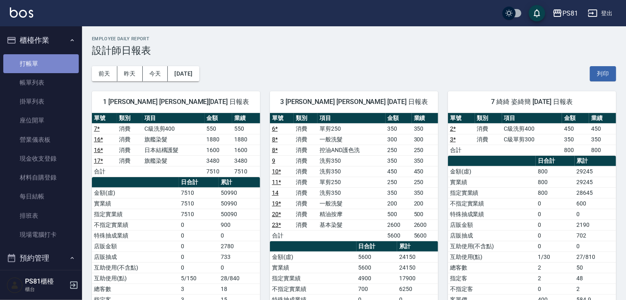
drag, startPoint x: 52, startPoint y: 56, endPoint x: 56, endPoint y: 67, distance: 11.7
click at [51, 56] on link "打帳單" at bounding box center [41, 63] width 76 height 19
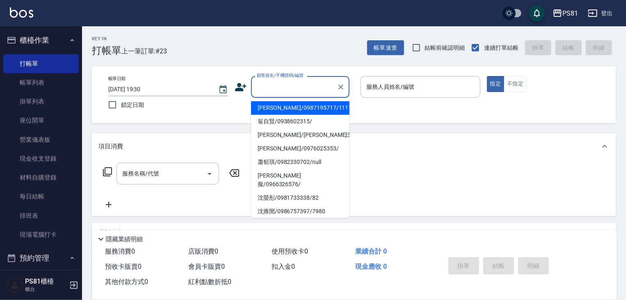
click at [284, 80] on input "顧客姓名/手機號碼/編號" at bounding box center [294, 87] width 79 height 14
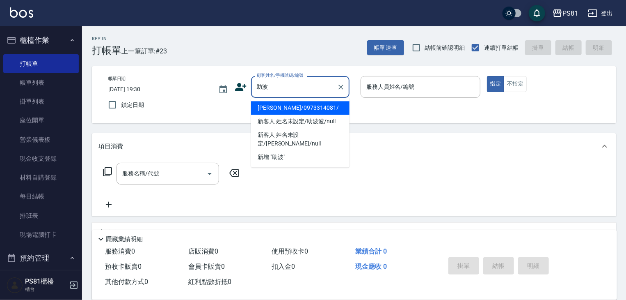
click at [294, 107] on li "[PERSON_NAME]/0973314081/" at bounding box center [300, 108] width 99 height 14
type input "[PERSON_NAME]/0973314081/"
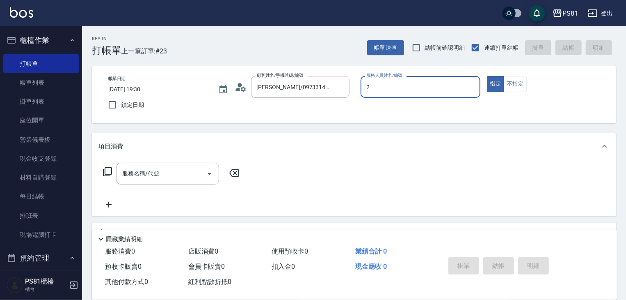
type input "采蓮-2"
type button "true"
click at [167, 178] on input "服務名稱/代號" at bounding box center [161, 173] width 83 height 14
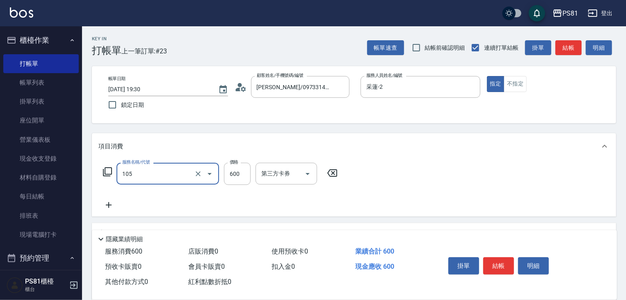
type input "A級洗剪600(105)"
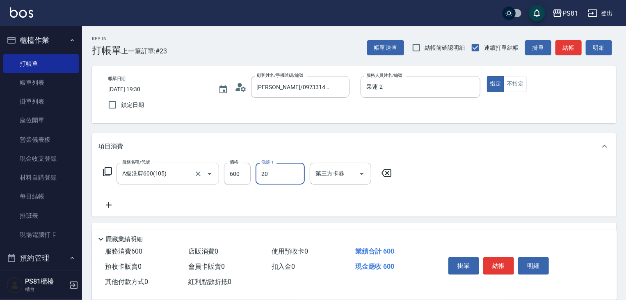
type input "[PERSON_NAME]-20"
drag, startPoint x: 521, startPoint y: 204, endPoint x: 506, endPoint y: 276, distance: 74.1
click at [520, 205] on div "服務名稱/代號 A級洗剪600(105) 服務名稱/代號 價格 600 價格 洗髮-1 [PERSON_NAME]-20 洗髮-1 第三方卡券 第三方卡券" at bounding box center [354, 187] width 525 height 57
click at [502, 259] on button "結帳" at bounding box center [499, 265] width 31 height 17
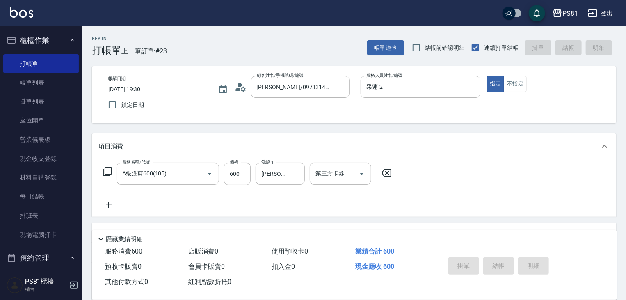
type input "[DATE] 19:31"
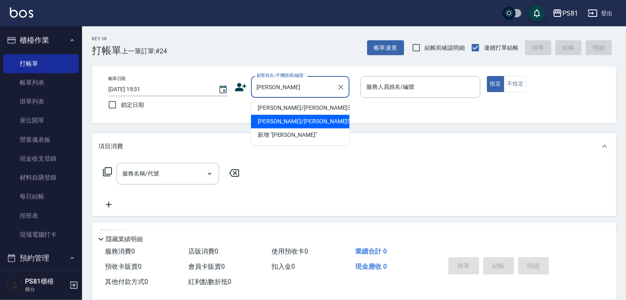
click at [289, 122] on li "[PERSON_NAME]/[PERSON_NAME]503/503" at bounding box center [300, 122] width 99 height 14
type input "[PERSON_NAME]/[PERSON_NAME]503/503"
type input "[PERSON_NAME]-10"
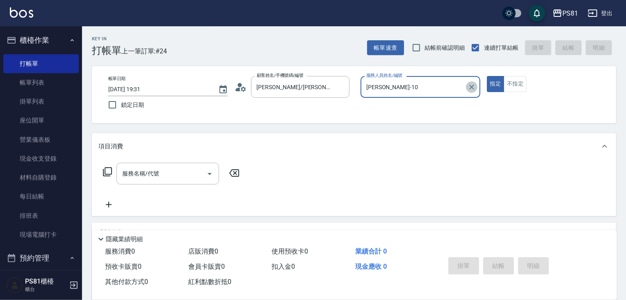
drag, startPoint x: 472, startPoint y: 85, endPoint x: 372, endPoint y: 87, distance: 100.2
click at [470, 86] on icon "Clear" at bounding box center [472, 87] width 8 height 8
click at [373, 87] on input "服務人員姓名/編號" at bounding box center [421, 87] width 112 height 14
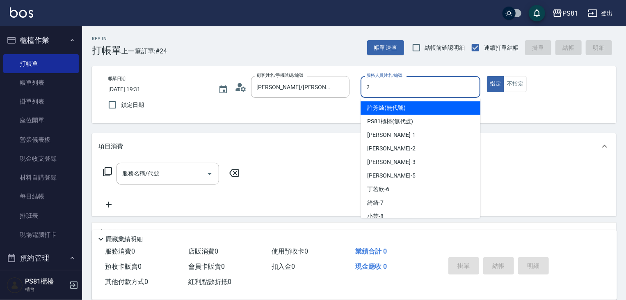
type input "采蓮-2"
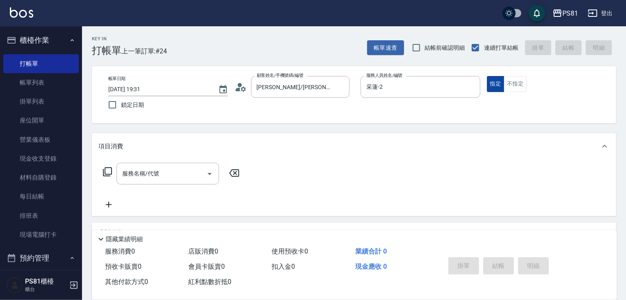
click at [493, 86] on button "指定" at bounding box center [496, 84] width 18 height 16
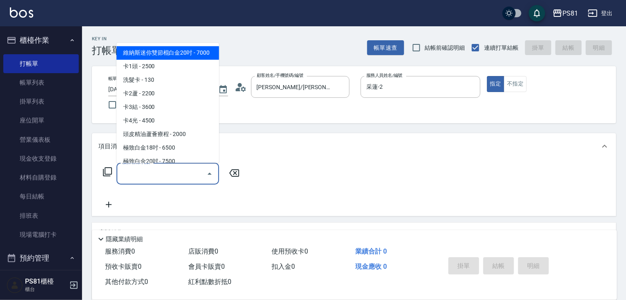
click at [142, 179] on input "服務名稱/代號" at bounding box center [161, 173] width 83 height 14
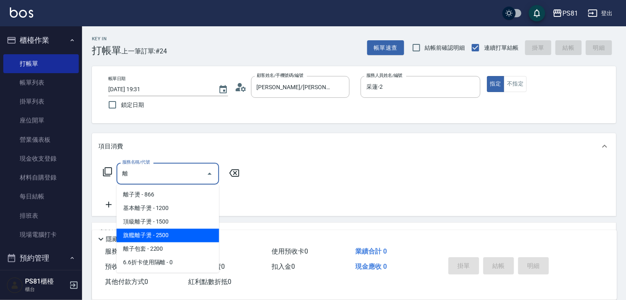
click at [164, 234] on span "旗艦離子燙 - 2500" at bounding box center [168, 236] width 103 height 14
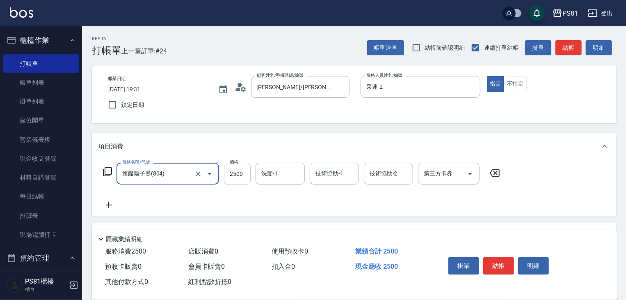
type input "旗艦離子燙(804)"
click at [239, 181] on input "2500" at bounding box center [237, 174] width 27 height 22
type input "3500"
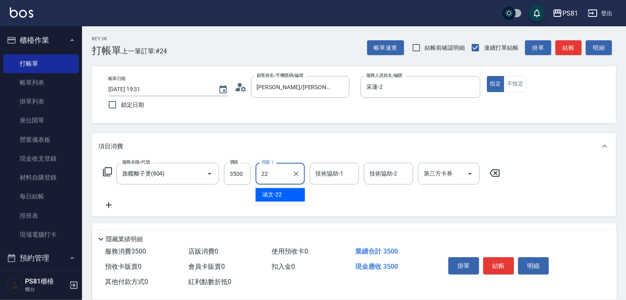
type input "涵文-22"
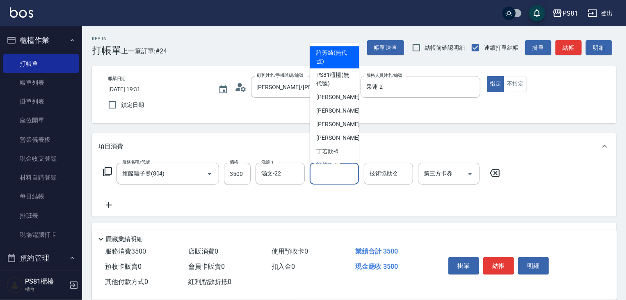
click at [338, 179] on input "技術協助-1" at bounding box center [335, 173] width 42 height 14
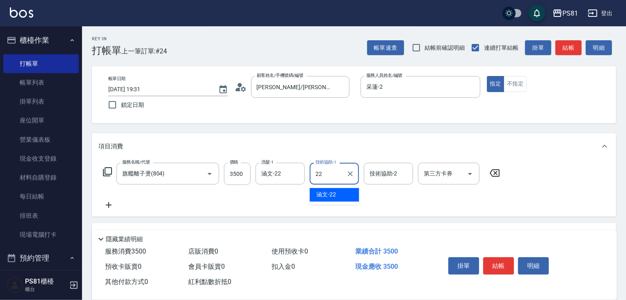
type input "涵文-22"
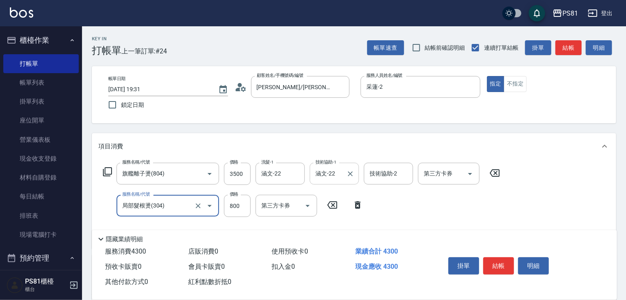
type input "局部髮根燙(304)"
click at [399, 208] on div "服務名稱/代號 旗艦離子燙(804) 服務名稱/代號 價格 3500 價格 洗髮-1 涵文-22 洗髮-1 技術協助-1 涵文-22 技術協助-1 技術協助-…" at bounding box center [302, 202] width 407 height 79
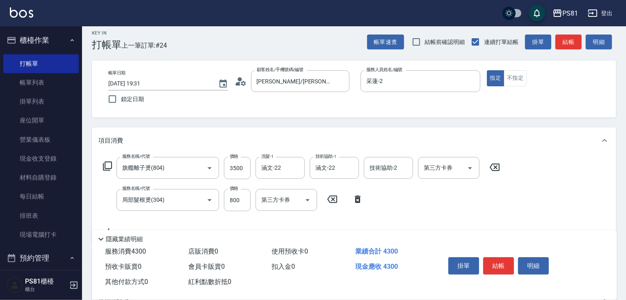
scroll to position [41, 0]
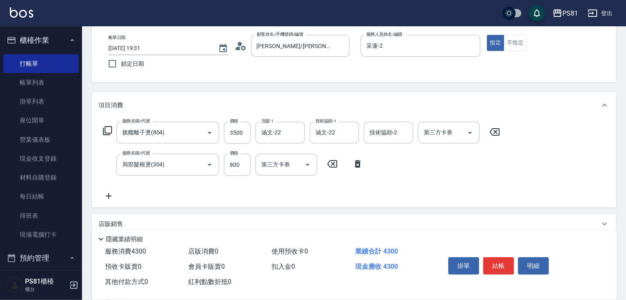
click at [441, 186] on div "服務名稱/代號 旗艦離子燙(804) 服務名稱/代號 價格 3500 價格 洗髮-1 涵文-22 洗髮-1 技術協助-1 涵文-22 技術協助-1 技術協助-…" at bounding box center [302, 161] width 407 height 79
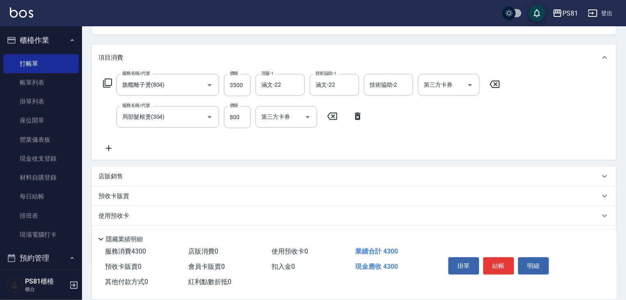
scroll to position [132, 0]
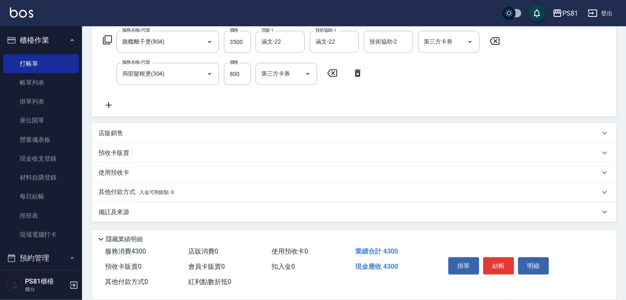
drag, startPoint x: 179, startPoint y: 194, endPoint x: 184, endPoint y: 190, distance: 7.3
click at [179, 194] on div "其他付款方式 入金可用餘額: 0" at bounding box center [350, 192] width 502 height 9
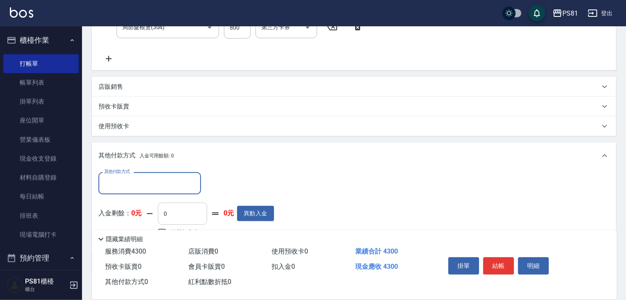
scroll to position [228, 0]
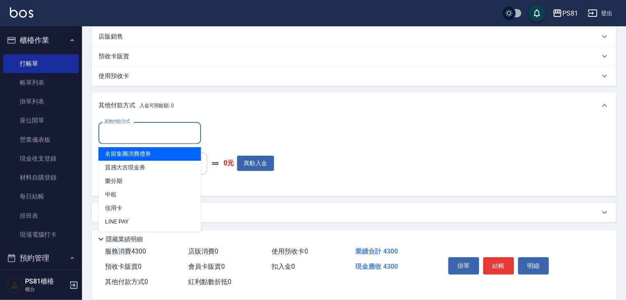
click at [182, 127] on input "其他付款方式" at bounding box center [149, 133] width 95 height 14
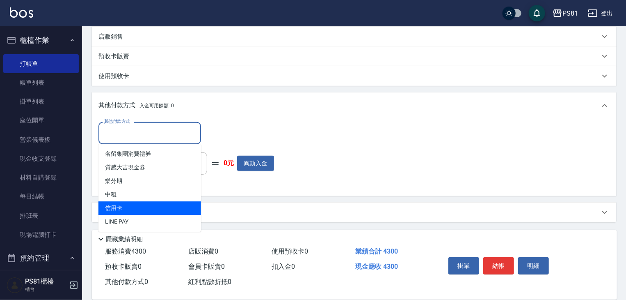
click at [140, 213] on span "信用卡" at bounding box center [150, 208] width 103 height 14
type input "信用卡"
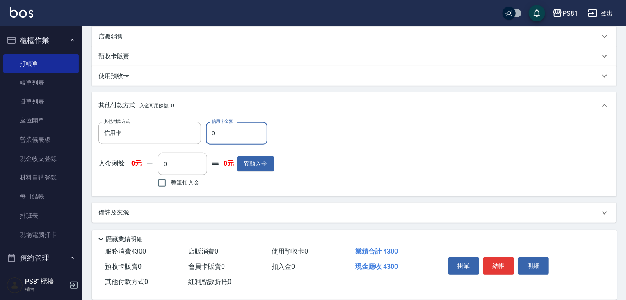
click at [226, 139] on input "0" at bounding box center [237, 133] width 62 height 22
click at [228, 138] on input "0" at bounding box center [237, 133] width 62 height 22
type input "4300"
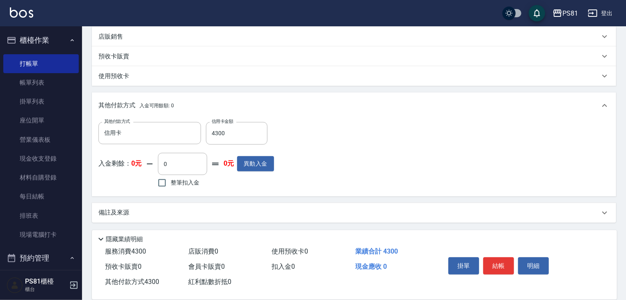
click at [372, 161] on div "其他付款方式 信用卡 其他付款方式 信用卡金額 4300 信用卡金額 入金剩餘： 0元 0 ​ 整筆扣入金 0元 異動入金" at bounding box center [354, 155] width 511 height 67
click at [493, 258] on button "結帳" at bounding box center [499, 265] width 31 height 17
type input "[DATE] 19:32"
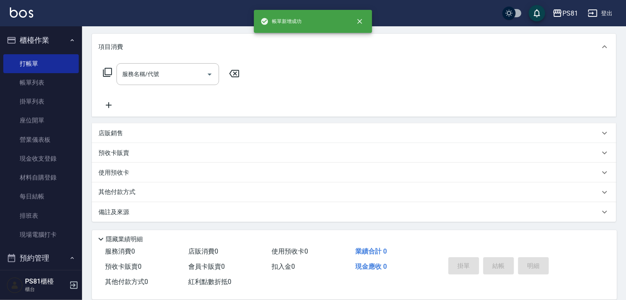
scroll to position [0, 0]
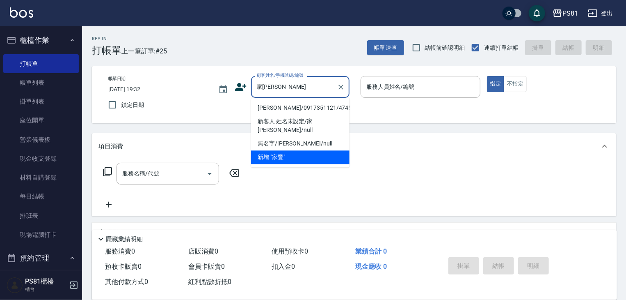
click at [291, 106] on li "[PERSON_NAME]/0917351121/4745" at bounding box center [300, 108] width 99 height 14
type input "[PERSON_NAME]/0917351121/4745"
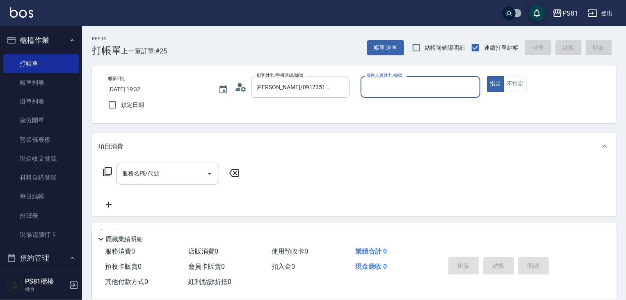
type input "采蓮-2"
click at [176, 176] on input "服務名稱/代號" at bounding box center [161, 173] width 83 height 14
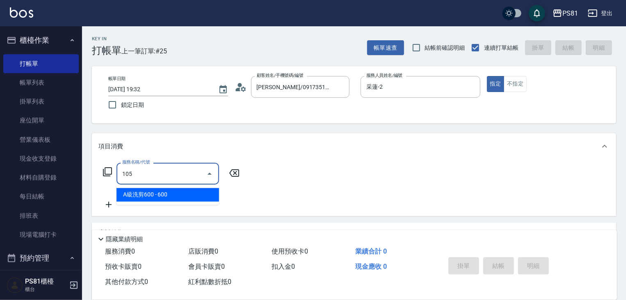
type input "A級洗剪600(105)"
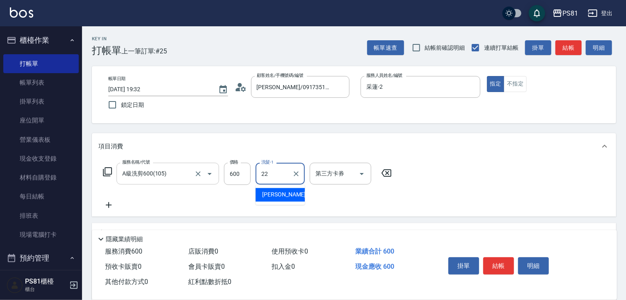
type input "涵文-22"
click at [506, 192] on div "服務名稱/代號 A級洗剪600(105) 服務名稱/代號 價格 600 價格 洗髮-1 涵文-22 洗髮-1 第三方卡券 第三方卡券" at bounding box center [354, 187] width 525 height 57
click at [499, 260] on button "結帳" at bounding box center [499, 265] width 31 height 17
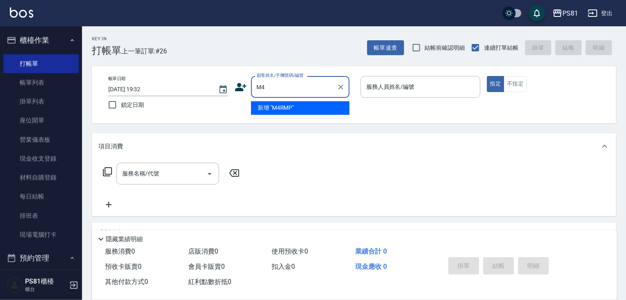
type input "M"
click at [284, 112] on li "[PERSON_NAME]/0975037931/4464" at bounding box center [300, 108] width 99 height 14
type input "[PERSON_NAME]/0975037931/4464"
type input "采蓮-2"
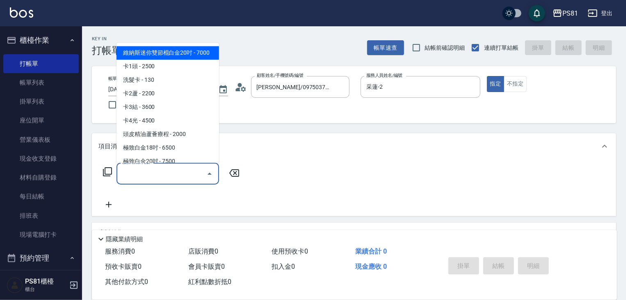
click at [188, 169] on input "服務名稱/代號" at bounding box center [161, 173] width 83 height 14
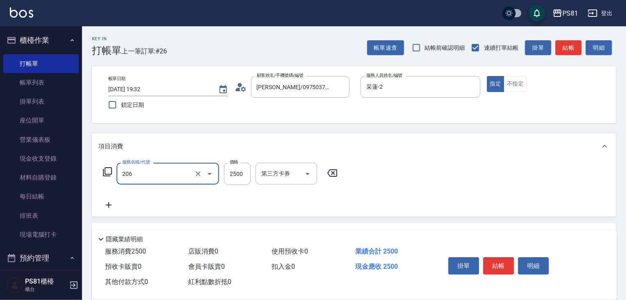
type input "錫紙燙2500(206)"
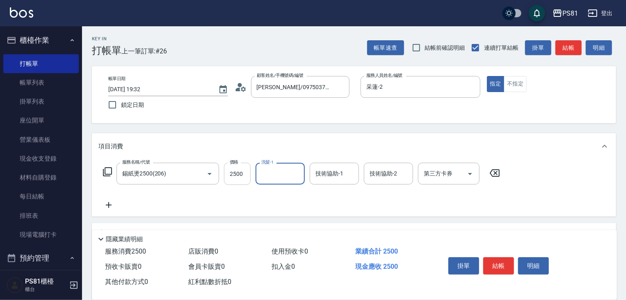
click at [242, 167] on input "2500" at bounding box center [237, 174] width 27 height 22
type input "3000"
type input "涵文-22"
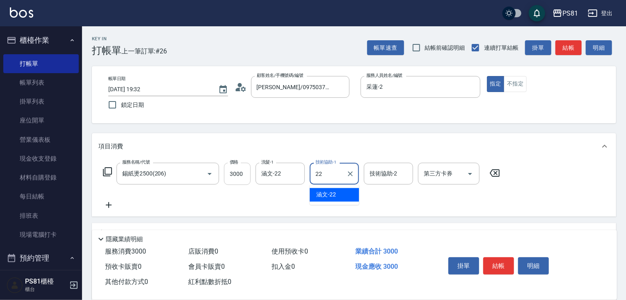
type input "涵文-22"
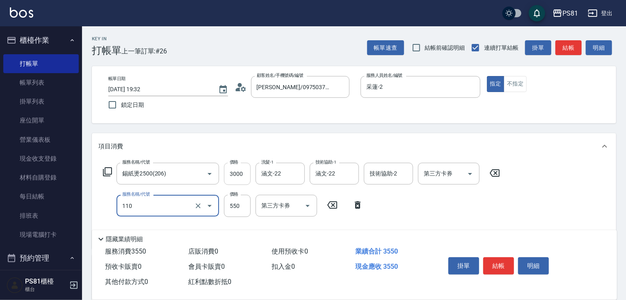
type input "去角質(抗油)(110)"
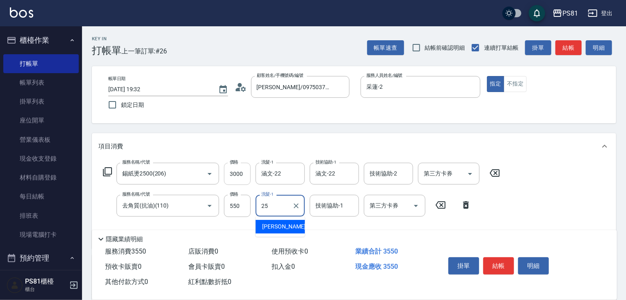
type input "妮可-25"
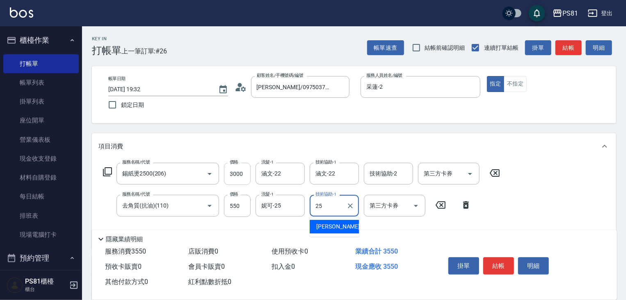
type input "妮可-25"
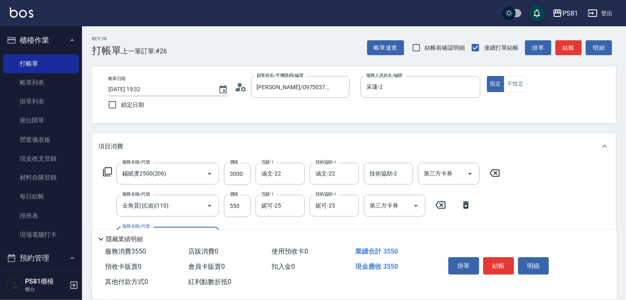
scroll to position [123, 0]
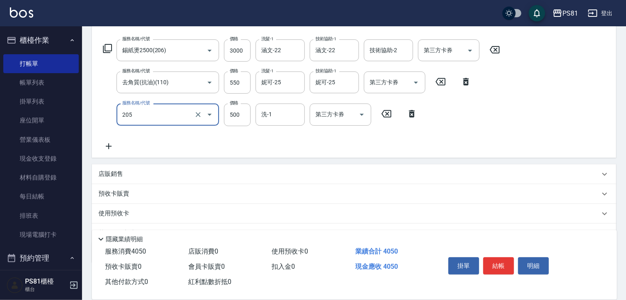
type input "A級單剪400(205)"
click at [239, 143] on div "服務名稱/代號 錫紙燙2500(206) 服務名稱/代號 價格 3000 價格 洗髮-1 涵文-22 洗髮-1 技術協助-1 涵文-22 技術協助-1 技術協…" at bounding box center [302, 94] width 407 height 111
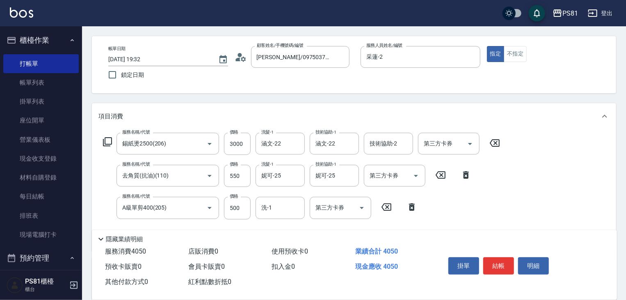
scroll to position [0, 0]
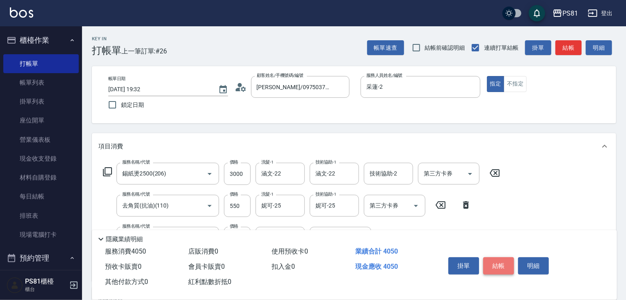
click at [498, 265] on button "結帳" at bounding box center [499, 265] width 31 height 17
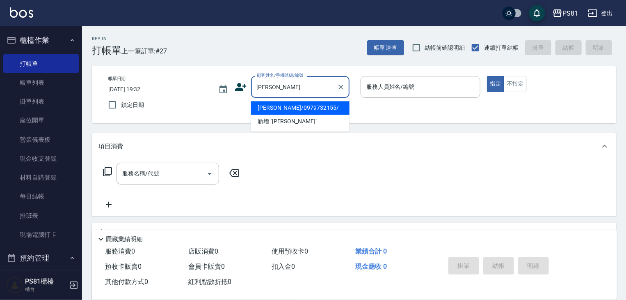
click at [317, 109] on li "[PERSON_NAME]/0979732155/" at bounding box center [300, 108] width 99 height 14
type input "[PERSON_NAME]/0979732155/"
type input "采蓮-2"
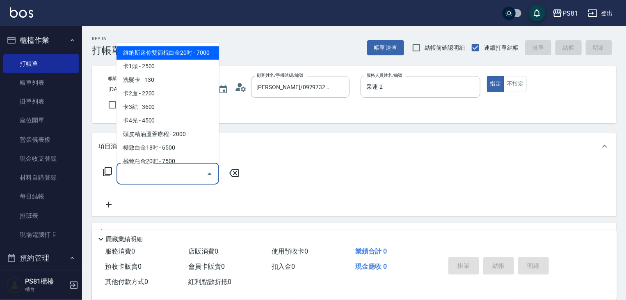
click at [199, 167] on input "服務名稱/代號" at bounding box center [161, 173] width 83 height 14
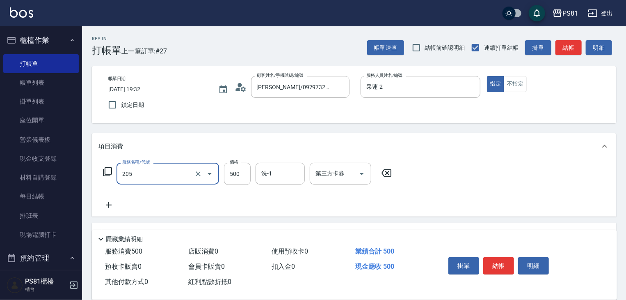
type input "A級單剪400(205)"
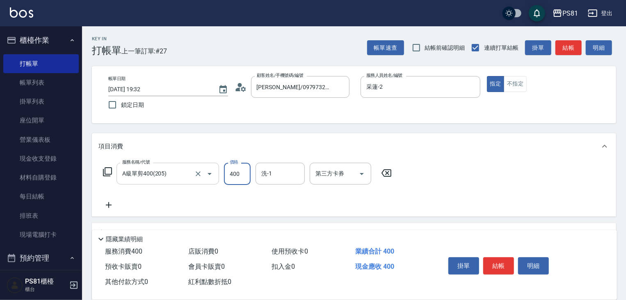
type input "400"
click at [438, 213] on div "服務名稱/代號 A級單剪400(205) 服務名稱/代號 價格 400 價格 洗-1 洗-1 第三方卡券 第三方卡券" at bounding box center [354, 187] width 525 height 57
click at [501, 266] on button "結帳" at bounding box center [499, 265] width 31 height 17
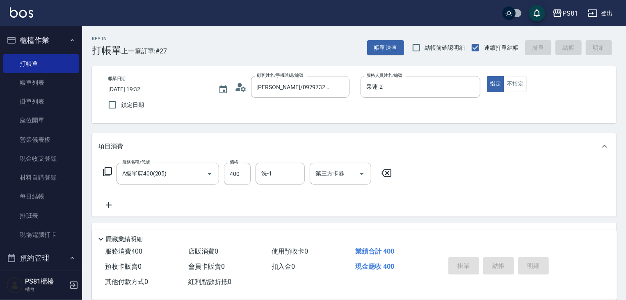
type input "[DATE] 19:33"
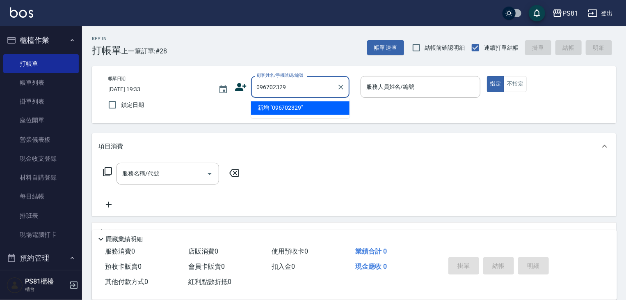
type input "0967023298"
click at [341, 86] on icon "Clear" at bounding box center [341, 87] width 5 height 5
click at [336, 91] on div at bounding box center [340, 87] width 11 height 22
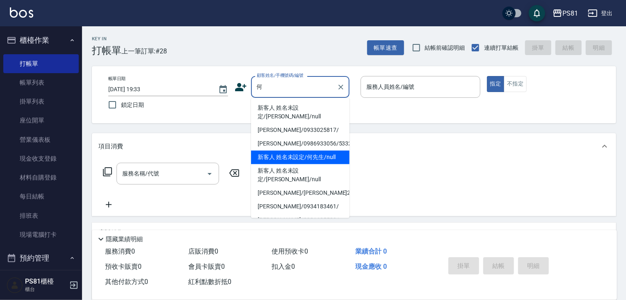
click at [324, 150] on li "新客人 姓名未設定/何先生/null" at bounding box center [300, 157] width 99 height 14
type input "新客人 姓名未設定/何先生/null"
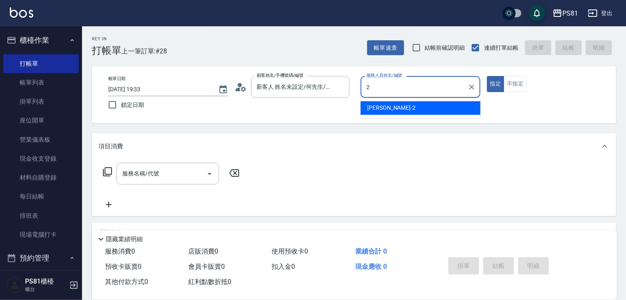
type input "采蓮-2"
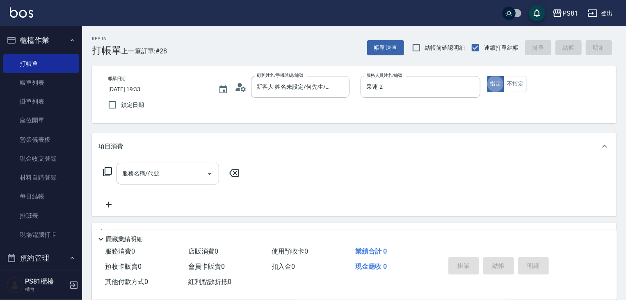
click at [197, 170] on input "服務名稱/代號" at bounding box center [161, 173] width 83 height 14
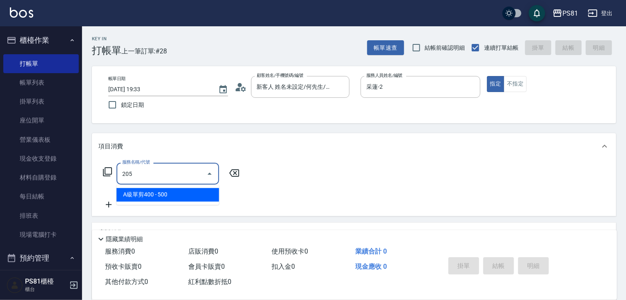
type input "A級單剪400(205)"
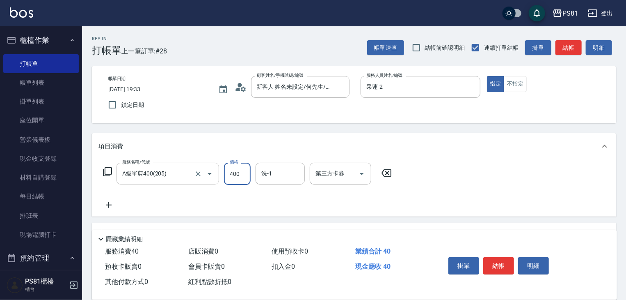
type input "400"
drag, startPoint x: 503, startPoint y: 209, endPoint x: 513, endPoint y: 245, distance: 37.0
click at [503, 209] on div "服務名稱/代號 A級單剪400(205) 服務名稱/代號 價格 400 價格 洗-1 洗-1 第三方卡券 第三方卡券" at bounding box center [354, 187] width 525 height 57
click at [512, 263] on button "結帳" at bounding box center [499, 265] width 31 height 17
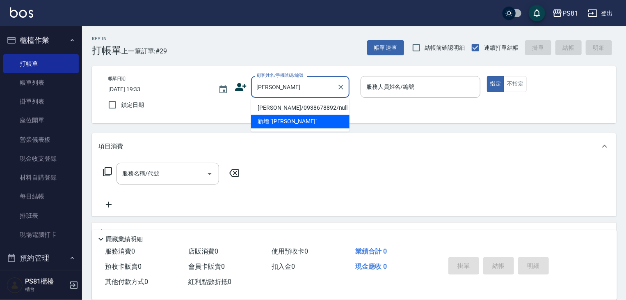
click at [297, 103] on li "[PERSON_NAME]/0938678892/null" at bounding box center [300, 108] width 99 height 14
type input "[PERSON_NAME]/0938678892/null"
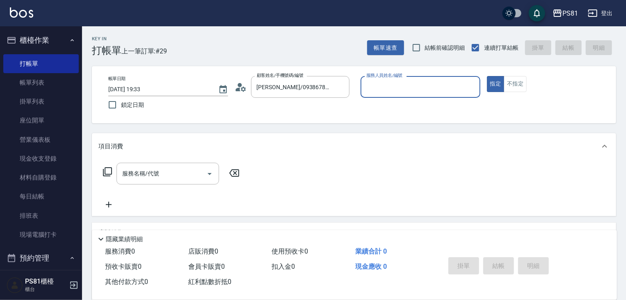
type input "采蓮-2"
click at [194, 183] on div "服務名稱/代號" at bounding box center [168, 174] width 103 height 22
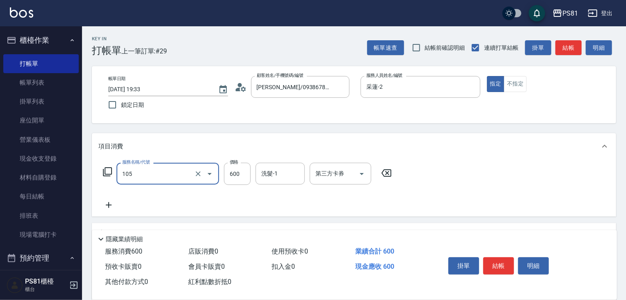
type input "A級洗剪600(105)"
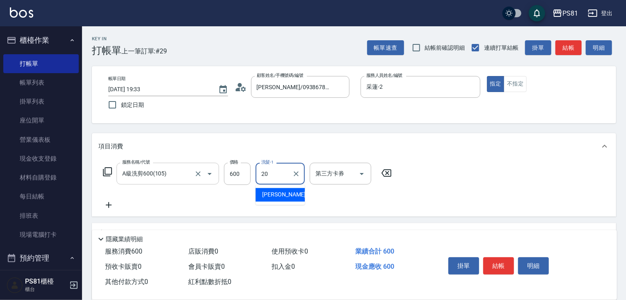
type input "[PERSON_NAME]-20"
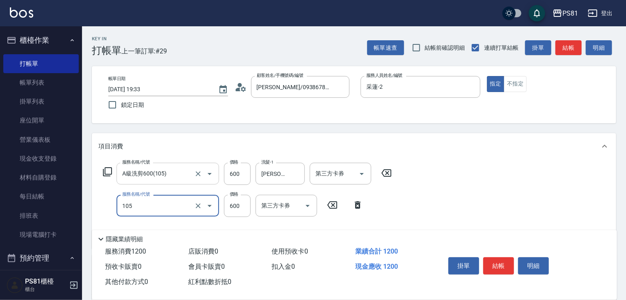
type input "A級洗剪600(105)"
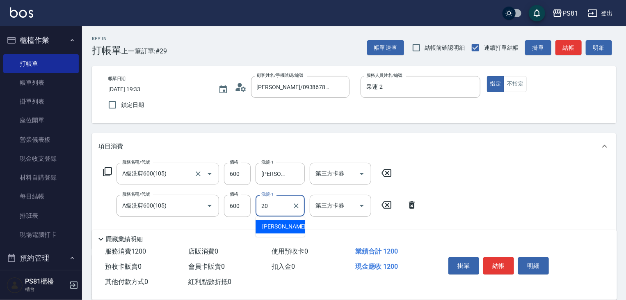
type input "[PERSON_NAME]-20"
click at [477, 210] on div "服務名稱/代號 A級洗剪600(105) 服務名稱/代號 價格 600 價格 洗髮-1 [PERSON_NAME]-20 洗髮-1 第三方卡券 第三方卡券 服…" at bounding box center [354, 203] width 525 height 89
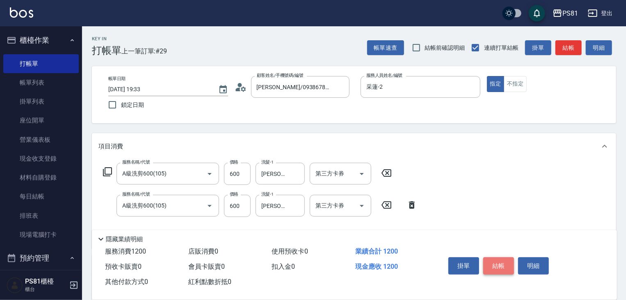
click at [506, 265] on button "結帳" at bounding box center [499, 265] width 31 height 17
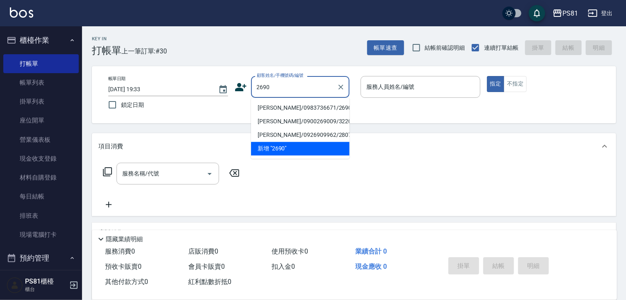
type input "[PERSON_NAME]/0983736671/2690"
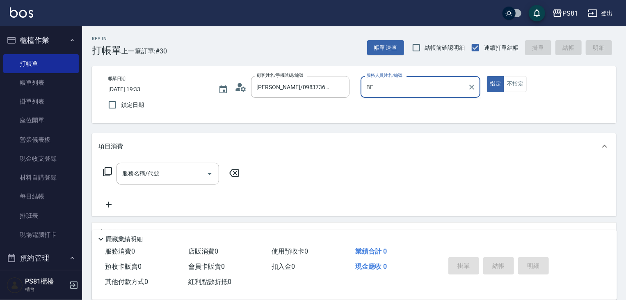
type input "B"
type input "采蓮-2"
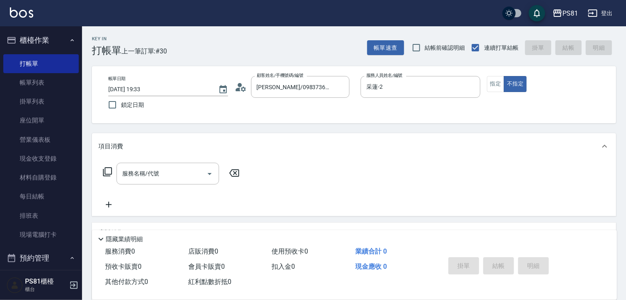
click at [182, 185] on div "服務名稱/代號 服務名稱/代號" at bounding box center [172, 186] width 146 height 47
click at [174, 174] on input "服務名稱/代號" at bounding box center [161, 173] width 83 height 14
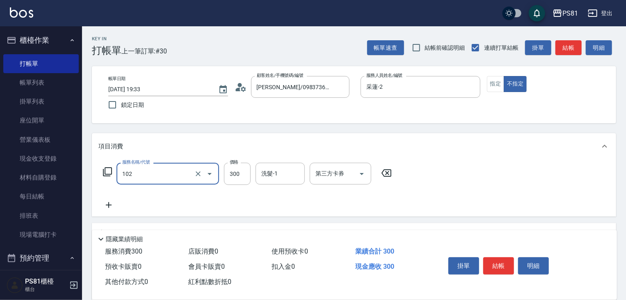
type input "保濕洗(102)"
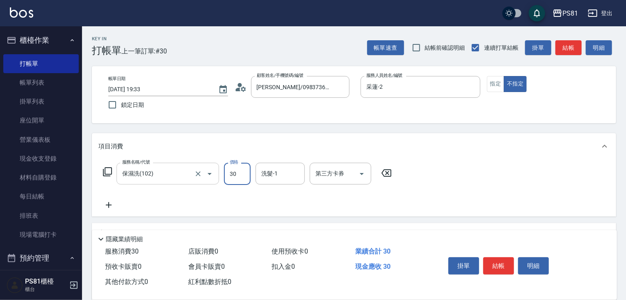
type input "300"
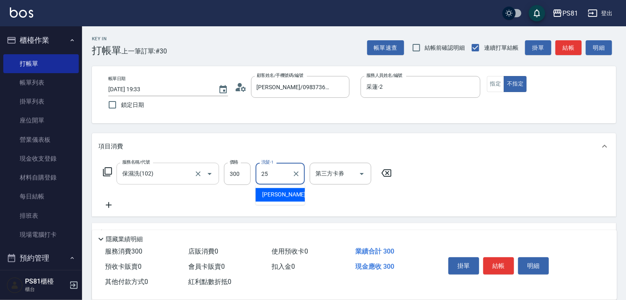
type input "妮可-25"
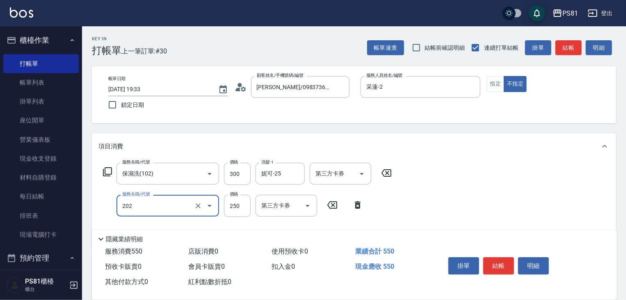
type input "單剪250(202)"
drag, startPoint x: 452, startPoint y: 186, endPoint x: 499, endPoint y: 212, distance: 54.6
click at [453, 186] on div "服務名稱/代號 保濕洗(102) 服務名稱/代號 價格 300 價格 洗髮-1 [PERSON_NAME]-25 洗髮-1 第三方卡券 第三方卡券 服務名稱/…" at bounding box center [354, 203] width 525 height 89
click at [506, 263] on button "結帳" at bounding box center [499, 265] width 31 height 17
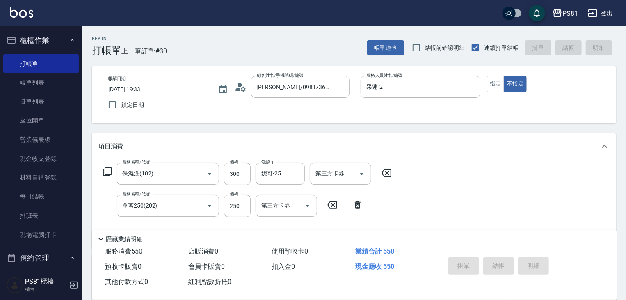
type input "[DATE] 19:34"
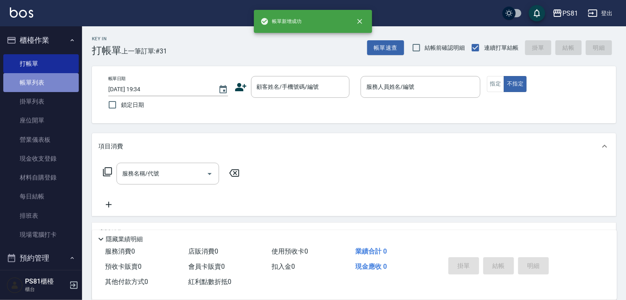
click at [55, 84] on link "帳單列表" at bounding box center [41, 82] width 76 height 19
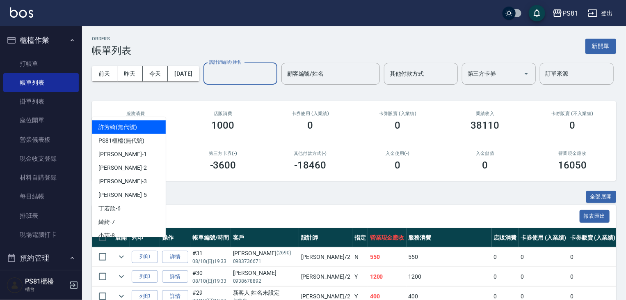
click at [207, 81] on input "設計師編號/姓名" at bounding box center [240, 74] width 67 height 14
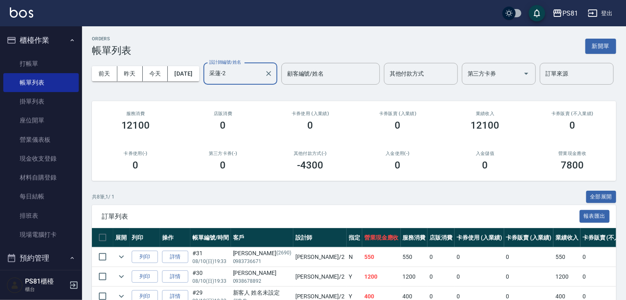
type input "采蓮-2"
click at [171, 181] on div "卡券使用(-) 0" at bounding box center [135, 161] width 87 height 40
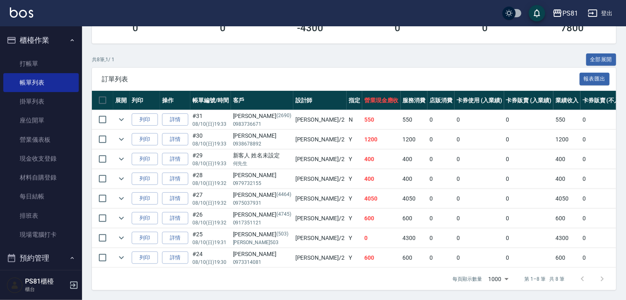
scroll to position [168, 0]
click at [401, 251] on td "600" at bounding box center [414, 257] width 27 height 19
click at [401, 248] on td "600" at bounding box center [414, 257] width 27 height 19
click at [401, 193] on td "4050" at bounding box center [414, 198] width 27 height 19
click at [401, 170] on td "400" at bounding box center [414, 178] width 27 height 19
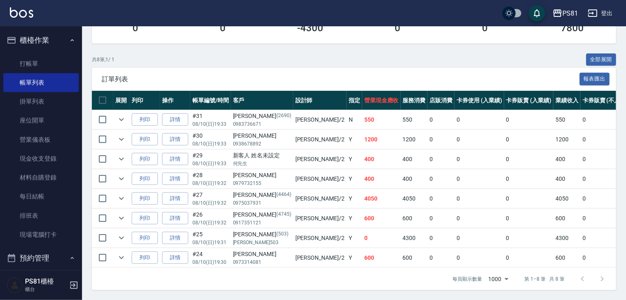
click at [401, 155] on td "400" at bounding box center [414, 158] width 27 height 19
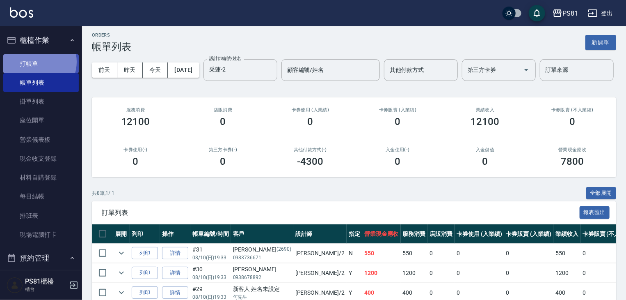
click at [37, 62] on link "打帳單" at bounding box center [41, 63] width 76 height 19
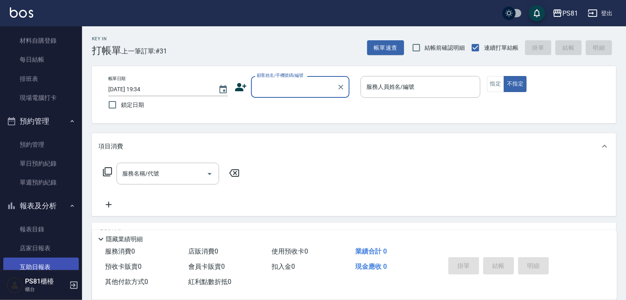
scroll to position [246, 0]
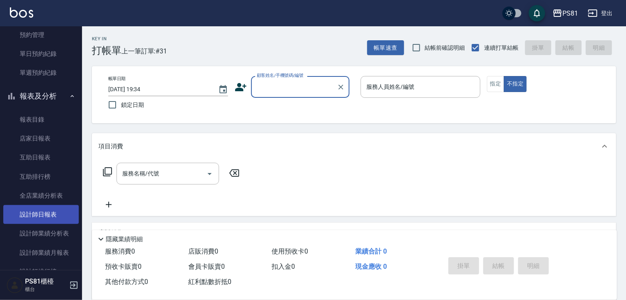
click at [48, 217] on link "設計師日報表" at bounding box center [41, 214] width 76 height 19
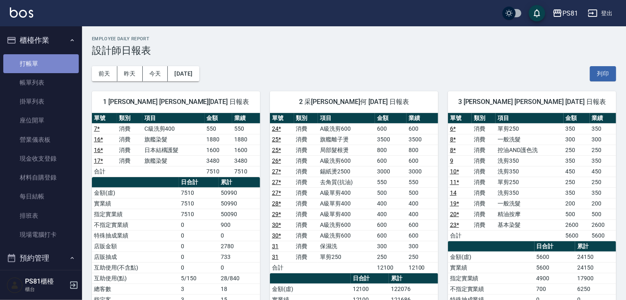
click at [46, 64] on link "打帳單" at bounding box center [41, 63] width 76 height 19
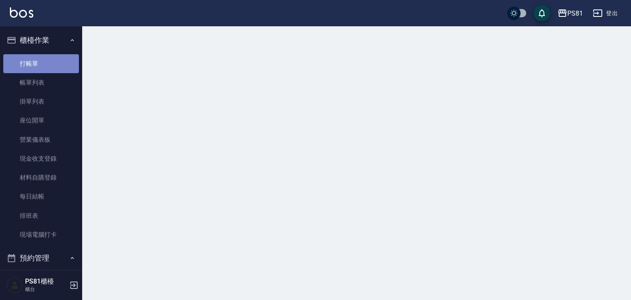
click at [46, 64] on link "打帳單" at bounding box center [41, 63] width 76 height 19
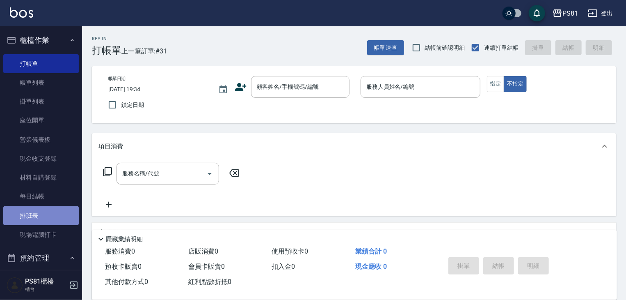
click at [50, 217] on link "排班表" at bounding box center [41, 215] width 76 height 19
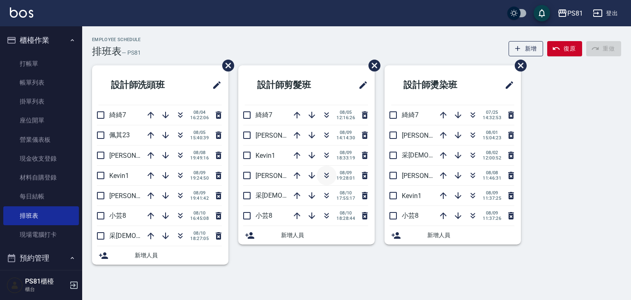
click at [323, 180] on button "button" at bounding box center [326, 175] width 20 height 20
click at [51, 57] on link "打帳單" at bounding box center [41, 63] width 76 height 19
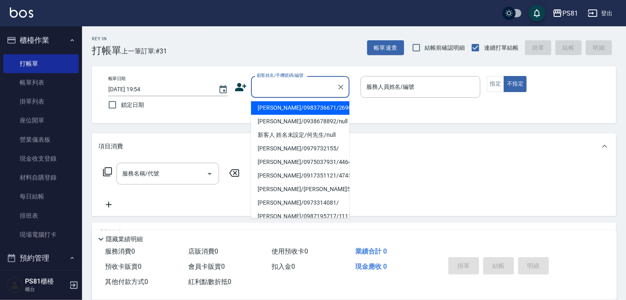
drag, startPoint x: 285, startPoint y: 88, endPoint x: 279, endPoint y: 80, distance: 9.9
click at [282, 84] on input "顧客姓名/手機號碼/編號" at bounding box center [294, 87] width 79 height 14
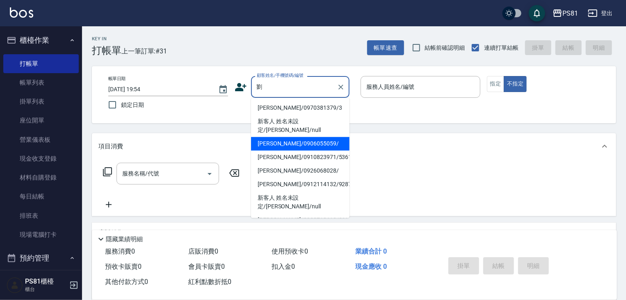
click at [316, 137] on li "[PERSON_NAME]/0906055059/" at bounding box center [300, 144] width 99 height 14
type input "[PERSON_NAME]/0906055059/"
type input "小芸-8"
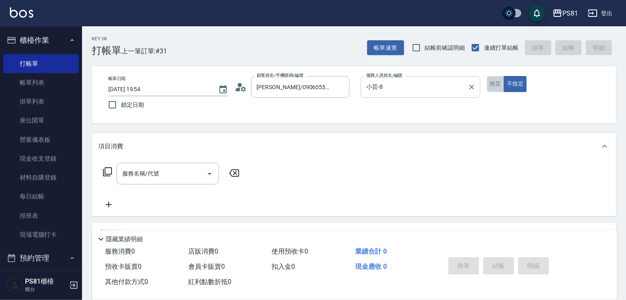
drag, startPoint x: 495, startPoint y: 82, endPoint x: 416, endPoint y: 78, distance: 79.3
click at [495, 82] on button "指定" at bounding box center [496, 84] width 18 height 16
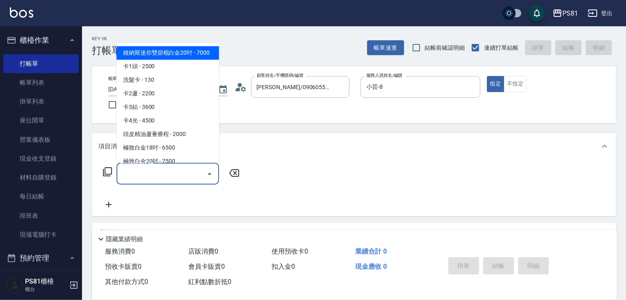
click at [153, 172] on input "服務名稱/代號" at bounding box center [161, 173] width 83 height 14
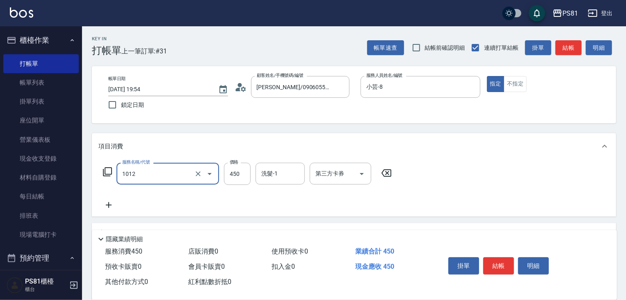
type input "B級洗剪(1012)"
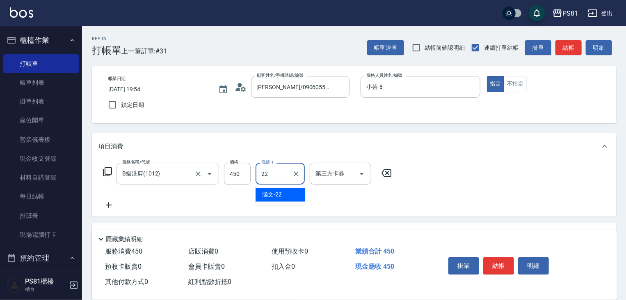
type input "涵文-22"
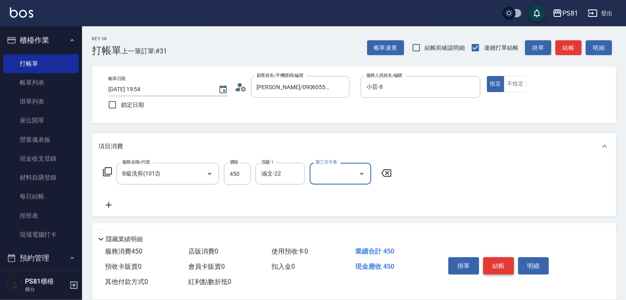
click at [506, 261] on button "結帳" at bounding box center [499, 265] width 31 height 17
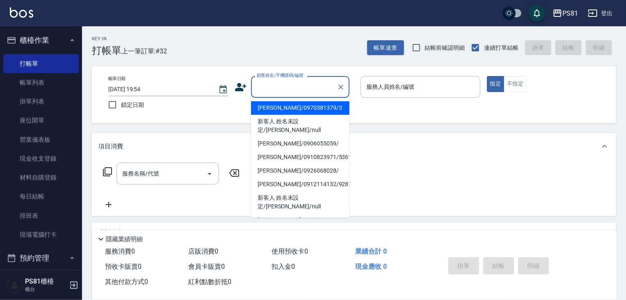
click at [266, 92] on input "顧客姓名/手機號碼/編號" at bounding box center [294, 87] width 79 height 14
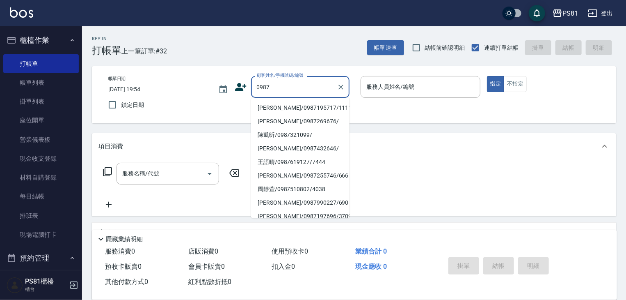
click at [318, 111] on li "[PERSON_NAME]/0987195717/111111" at bounding box center [300, 108] width 99 height 14
type input "[PERSON_NAME]/0987195717/111111"
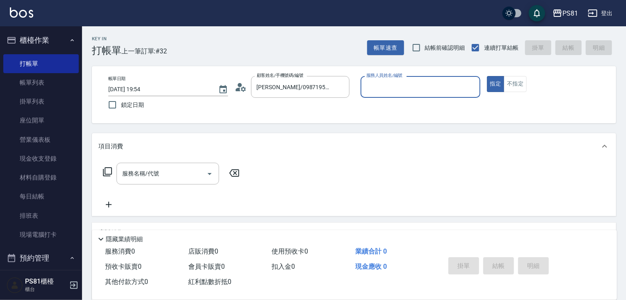
click at [384, 72] on label "服務人員姓名/編號" at bounding box center [385, 75] width 36 height 6
click at [384, 80] on input "服務人員姓名/編號" at bounding box center [421, 87] width 112 height 14
click at [390, 91] on input "服務人員姓名/編號" at bounding box center [421, 87] width 112 height 14
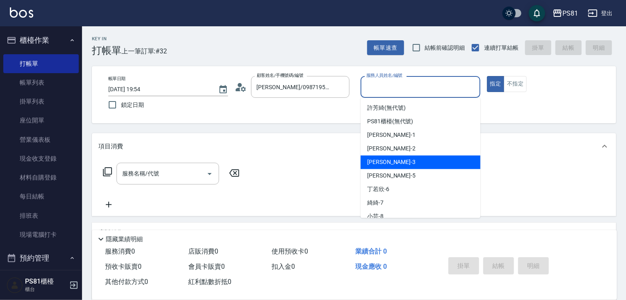
click at [388, 165] on div "[PERSON_NAME] -3" at bounding box center [421, 162] width 120 height 14
type input "[PERSON_NAME]-3"
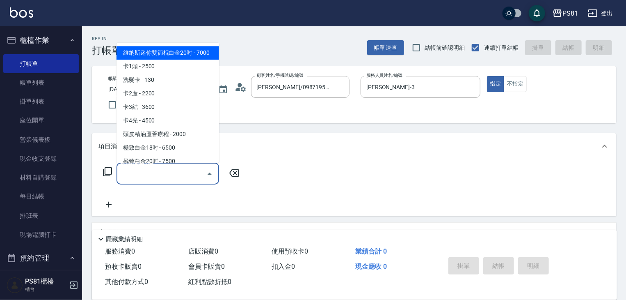
click at [170, 179] on input "服務名稱/代號" at bounding box center [161, 173] width 83 height 14
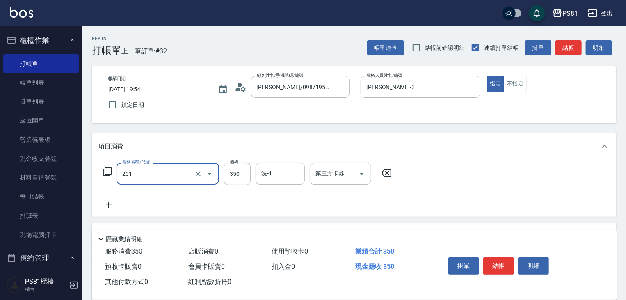
type input "洗剪350(201)"
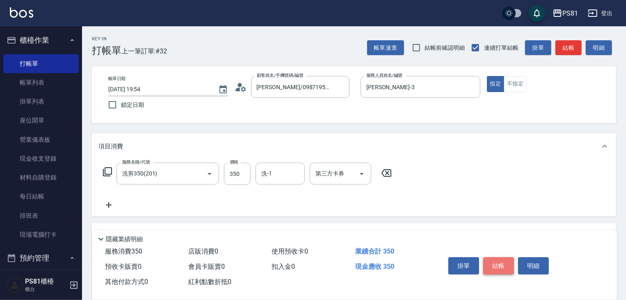
click at [499, 263] on button "結帳" at bounding box center [499, 265] width 31 height 17
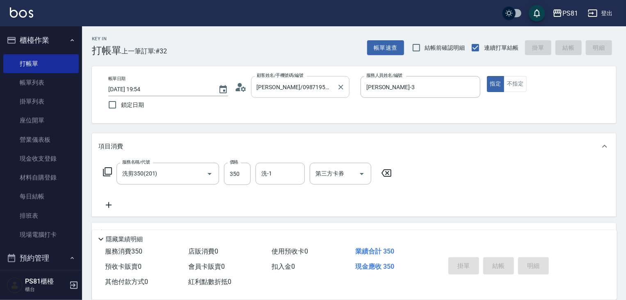
type input "[DATE] 20:24"
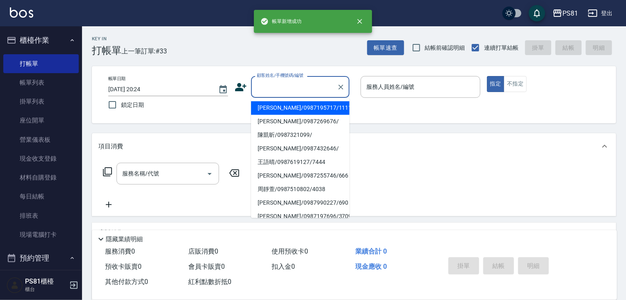
click at [291, 83] on input "顧客姓名/手機號碼/編號" at bounding box center [294, 87] width 79 height 14
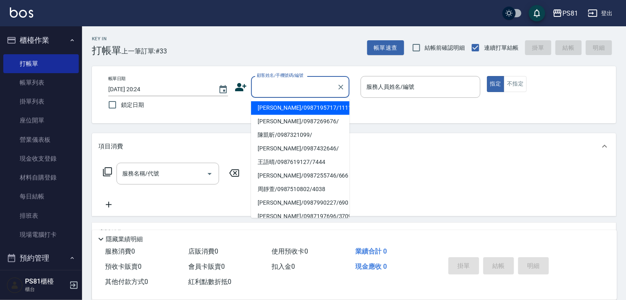
click at [294, 104] on li "[PERSON_NAME]/0987195717/111111" at bounding box center [300, 108] width 99 height 14
type input "[PERSON_NAME]/0987195717/111111"
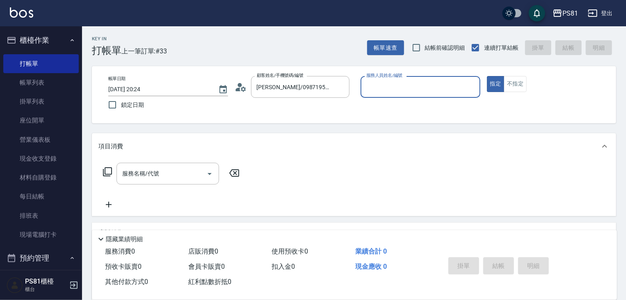
drag, startPoint x: 408, startPoint y: 77, endPoint x: 401, endPoint y: 87, distance: 13.0
click at [408, 78] on div "服務人員姓名/編號" at bounding box center [421, 87] width 120 height 22
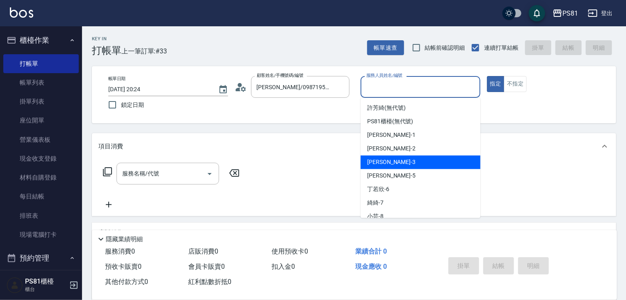
click at [381, 160] on span "[PERSON_NAME] -3" at bounding box center [391, 162] width 48 height 9
type input "[PERSON_NAME]-3"
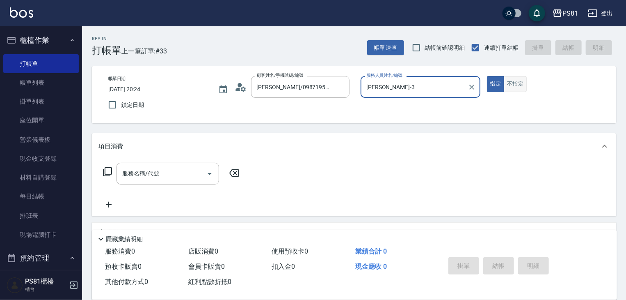
click at [514, 86] on button "不指定" at bounding box center [515, 84] width 23 height 16
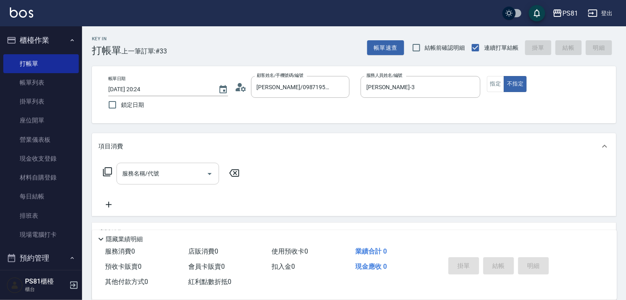
click at [165, 171] on input "服務名稱/代號" at bounding box center [161, 173] width 83 height 14
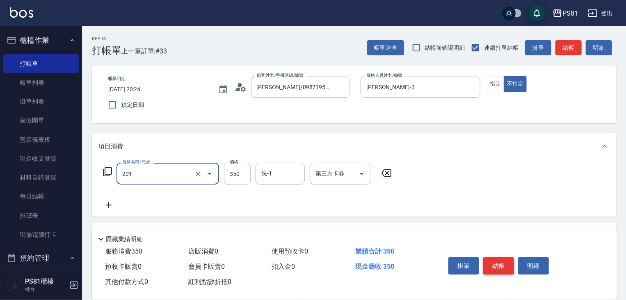
type input "洗剪350(201)"
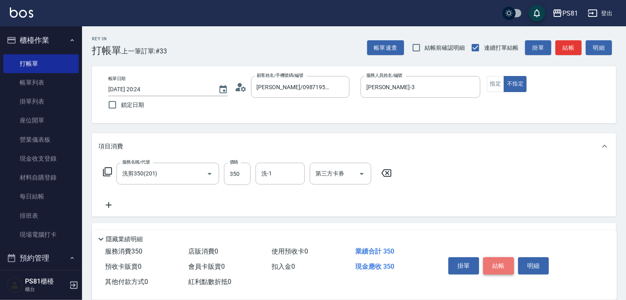
click at [503, 263] on button "結帳" at bounding box center [499, 265] width 31 height 17
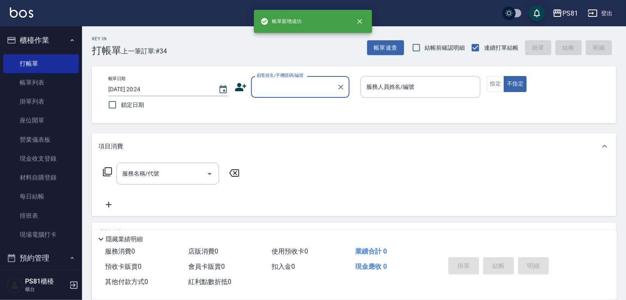
click at [288, 97] on div "顧客姓名/手機號碼/編號" at bounding box center [300, 87] width 99 height 22
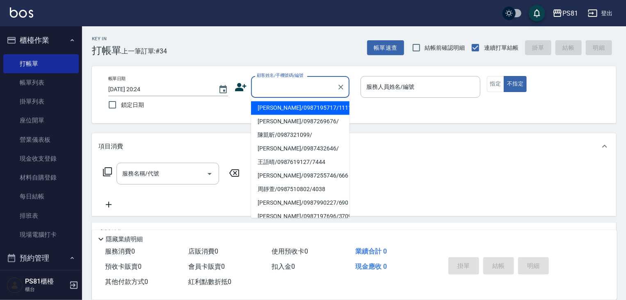
drag, startPoint x: 289, startPoint y: 108, endPoint x: 321, endPoint y: 92, distance: 36.4
click at [290, 107] on li "[PERSON_NAME]/0987195717/111111" at bounding box center [300, 108] width 99 height 14
type input "[PERSON_NAME]/0987195717/111111"
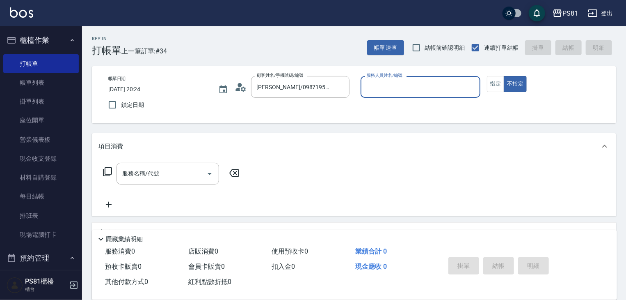
drag, startPoint x: 394, startPoint y: 58, endPoint x: 362, endPoint y: 92, distance: 46.5
click at [369, 83] on div "Key In 打帳單 上一筆訂單:#34 帳單速查 結帳前確認明細 連續打單結帳 掛單 結帳 明細 帳單日期 [DATE] 20:24 鎖定日期 顧客姓名/手…" at bounding box center [354, 213] width 544 height 375
drag, startPoint x: 361, startPoint y: 95, endPoint x: 370, endPoint y: 91, distance: 10.5
click at [363, 95] on div "服務人員姓名/編號" at bounding box center [421, 87] width 120 height 22
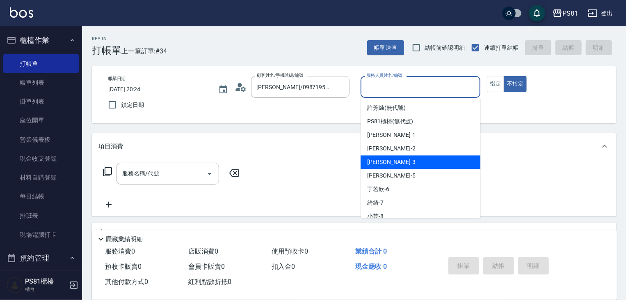
drag, startPoint x: 377, startPoint y: 164, endPoint x: 393, endPoint y: 151, distance: 19.9
click at [378, 164] on span "[PERSON_NAME] -3" at bounding box center [391, 162] width 48 height 9
type input "[PERSON_NAME]-3"
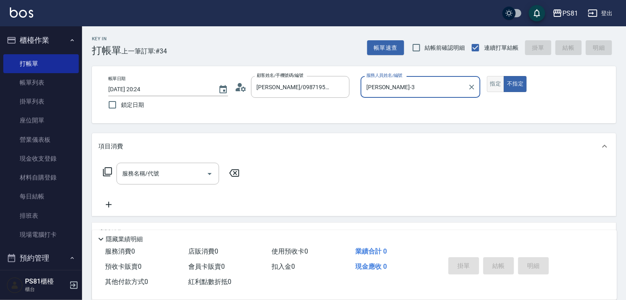
drag, startPoint x: 493, startPoint y: 84, endPoint x: 353, endPoint y: 131, distance: 147.1
click at [493, 84] on button "指定" at bounding box center [496, 84] width 18 height 16
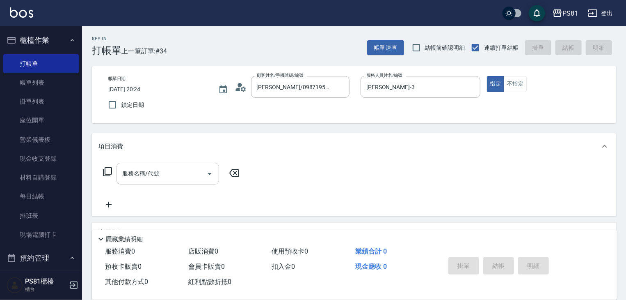
click at [200, 184] on div "服務名稱/代號" at bounding box center [168, 174] width 103 height 22
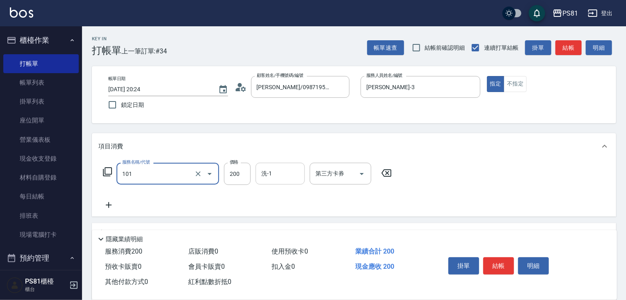
type input "一般洗髮(101)"
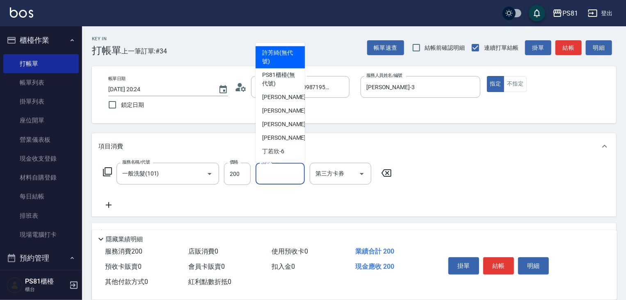
click at [286, 179] on input "洗-1" at bounding box center [280, 173] width 42 height 14
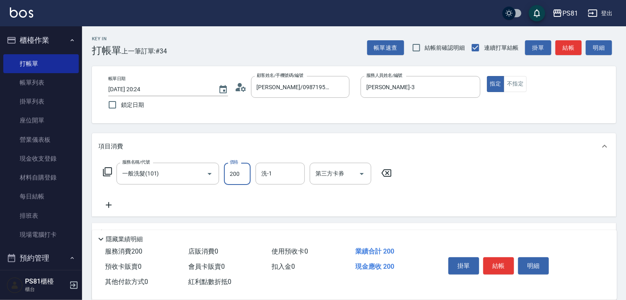
click at [242, 176] on input "200" at bounding box center [237, 174] width 27 height 22
type input "300"
type input "[PERSON_NAME]-20"
click at [494, 267] on button "結帳" at bounding box center [499, 265] width 31 height 17
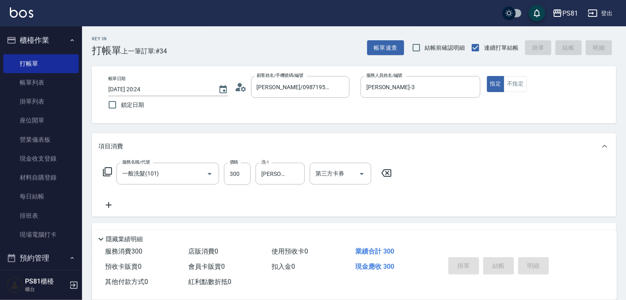
type input "[DATE] 20:25"
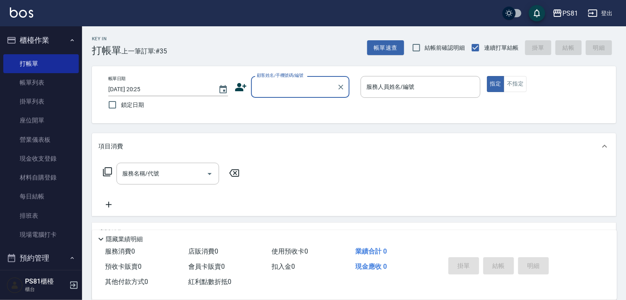
drag, startPoint x: 275, startPoint y: 84, endPoint x: 255, endPoint y: 89, distance: 20.8
click at [273, 85] on input "顧客姓名/手機號碼/編號" at bounding box center [294, 87] width 79 height 14
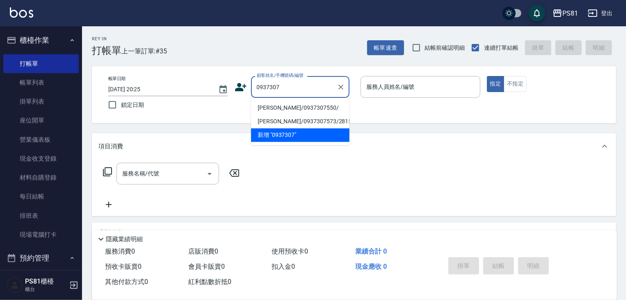
click at [266, 103] on li "[PERSON_NAME]/0937307550/" at bounding box center [300, 108] width 99 height 14
type input "[PERSON_NAME]/0937307550/"
type input "[PERSON_NAME]-1"
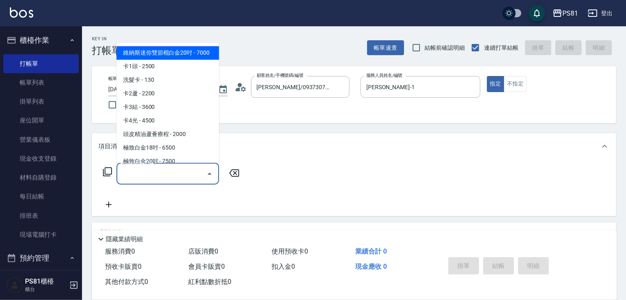
click at [151, 172] on input "服務名稱/代號" at bounding box center [161, 173] width 83 height 14
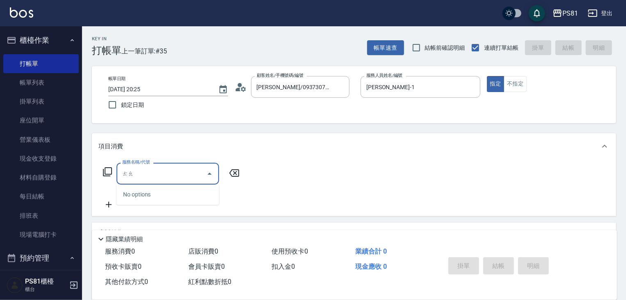
type input "套"
type input "燙"
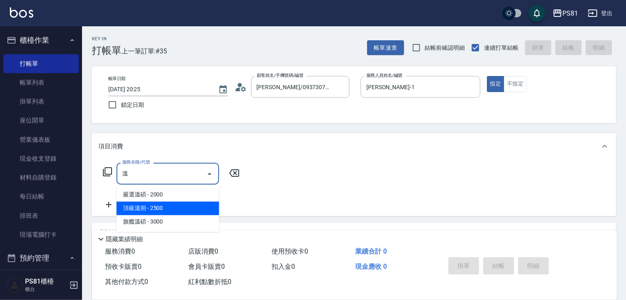
click at [177, 211] on span "頂級溫朔 - 2500" at bounding box center [168, 209] width 103 height 14
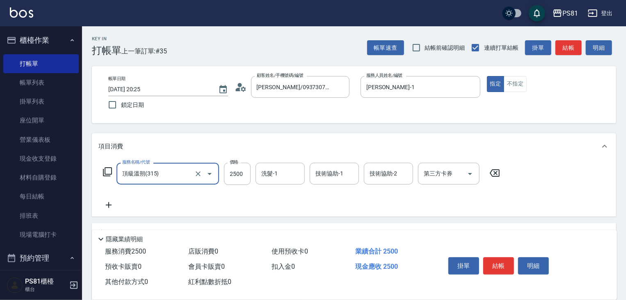
type input "頂級溫朔(315)"
click at [110, 206] on icon at bounding box center [109, 205] width 21 height 10
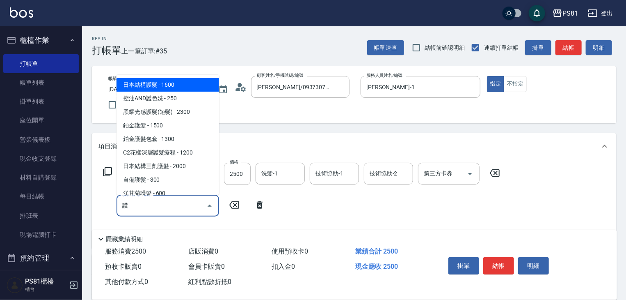
click at [135, 85] on span "日本結構護髮 - 1600" at bounding box center [168, 85] width 103 height 14
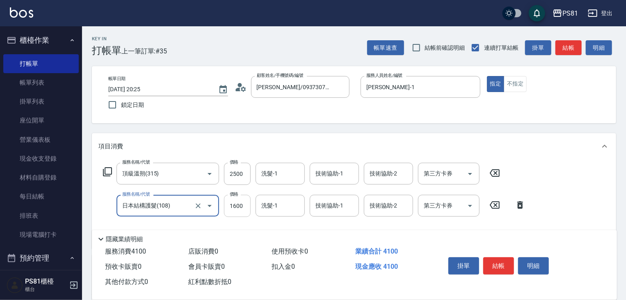
type input "日本結構護髮(108)"
click at [246, 210] on input "1600" at bounding box center [237, 206] width 27 height 22
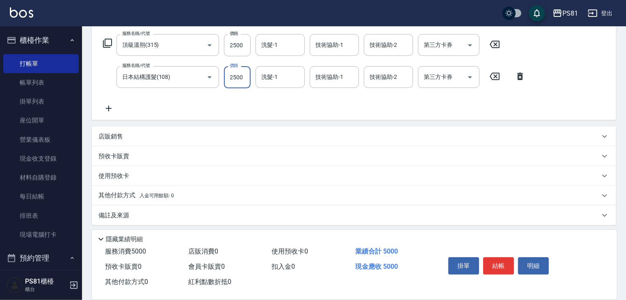
scroll to position [132, 0]
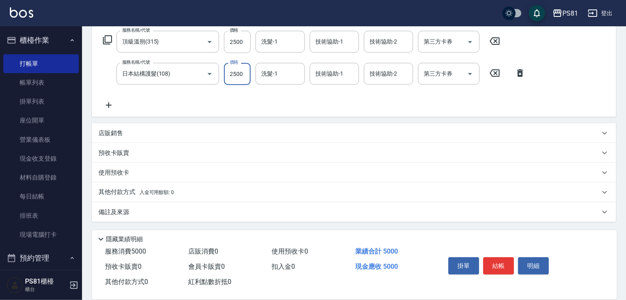
type input "2500"
click at [122, 189] on p "其他付款方式 入金可用餘額: 0" at bounding box center [137, 192] width 76 height 9
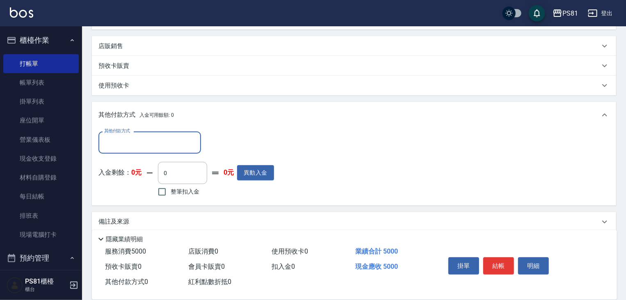
scroll to position [228, 0]
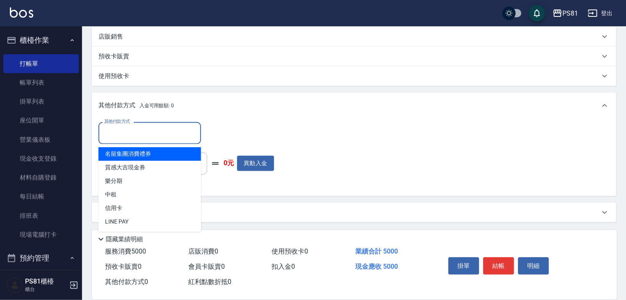
click at [119, 134] on input "其他付款方式" at bounding box center [149, 133] width 95 height 14
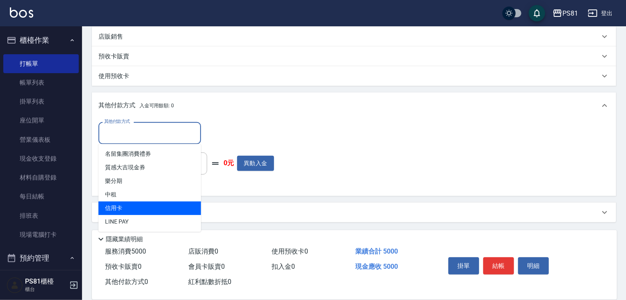
click at [130, 204] on span "信用卡" at bounding box center [150, 208] width 103 height 14
type input "信用卡"
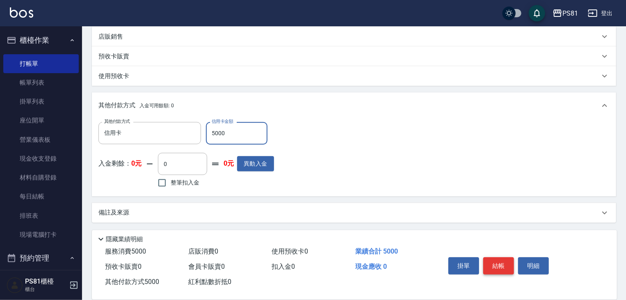
type input "5000"
click at [499, 259] on button "結帳" at bounding box center [499, 265] width 31 height 17
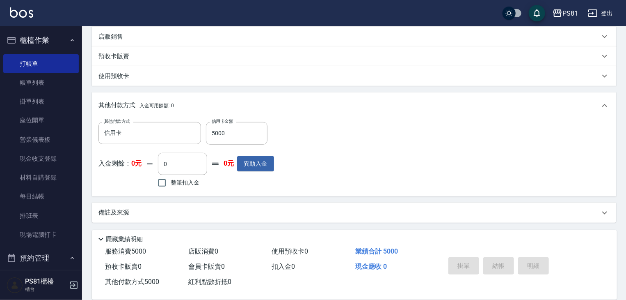
type input "[DATE] 20:30"
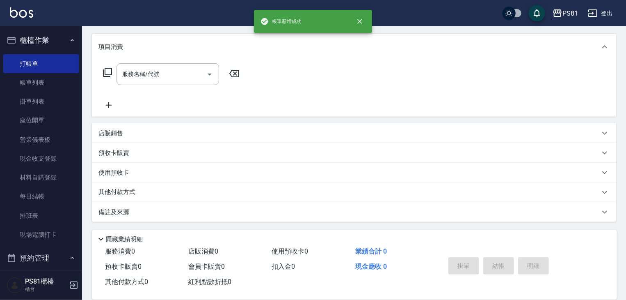
scroll to position [0, 0]
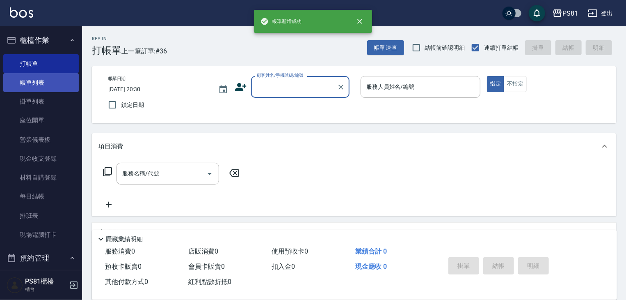
click at [52, 83] on link "帳單列表" at bounding box center [41, 82] width 76 height 19
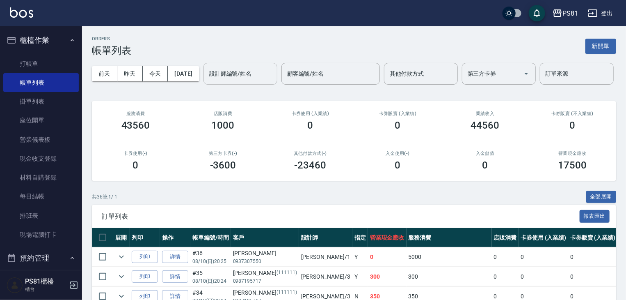
click at [207, 81] on input "設計師編號/姓名" at bounding box center [240, 74] width 67 height 14
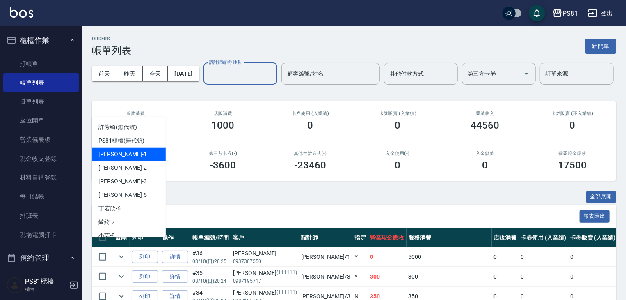
click at [123, 154] on div "[PERSON_NAME] -1" at bounding box center [129, 154] width 74 height 14
type input "[PERSON_NAME]-1"
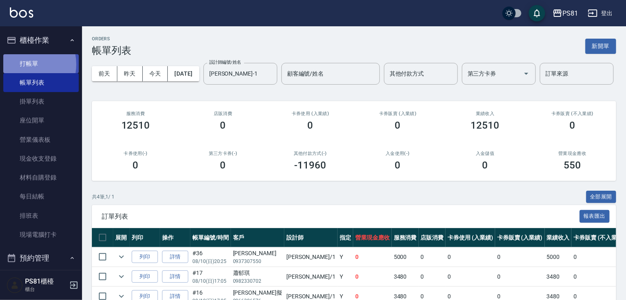
click at [23, 64] on link "打帳單" at bounding box center [41, 63] width 76 height 19
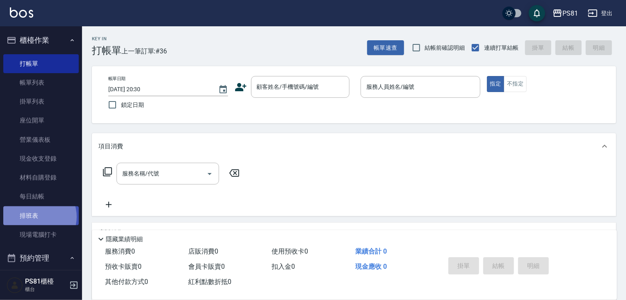
click at [36, 216] on link "排班表" at bounding box center [41, 215] width 76 height 19
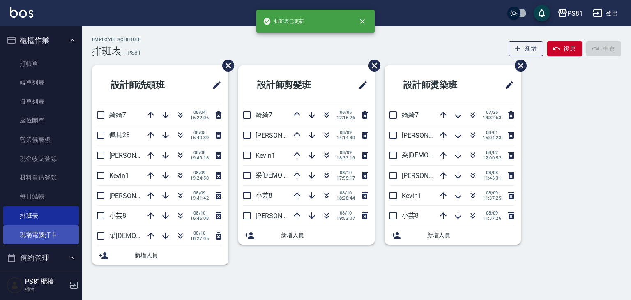
click at [55, 235] on link "現場電腦打卡" at bounding box center [41, 234] width 76 height 19
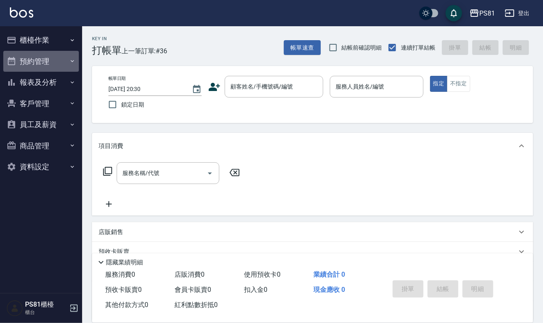
click at [37, 63] on button "預約管理" at bounding box center [41, 61] width 76 height 21
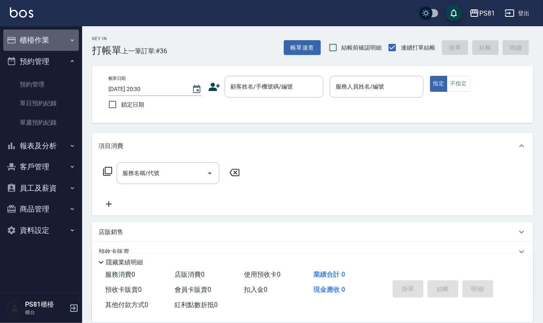
drag, startPoint x: 29, startPoint y: 41, endPoint x: 37, endPoint y: 56, distance: 16.7
click at [29, 41] on button "櫃檯作業" at bounding box center [41, 40] width 76 height 21
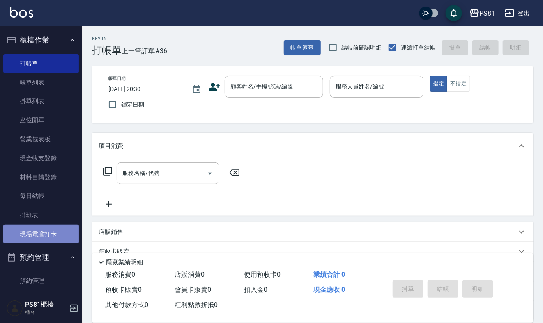
click at [41, 242] on link "現場電腦打卡" at bounding box center [41, 234] width 76 height 19
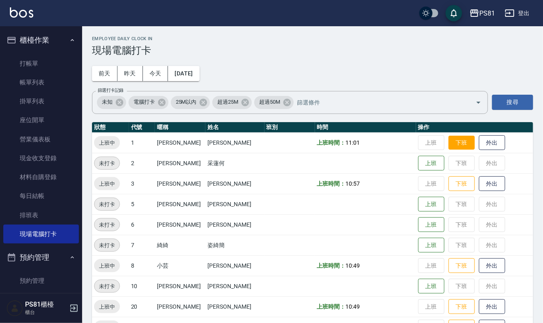
click at [450, 145] on button "下班" at bounding box center [461, 143] width 26 height 14
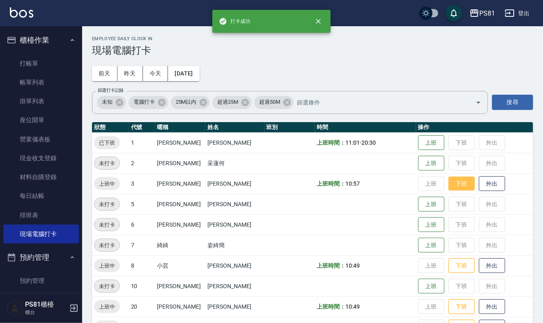
click at [455, 185] on button "下班" at bounding box center [461, 184] width 26 height 14
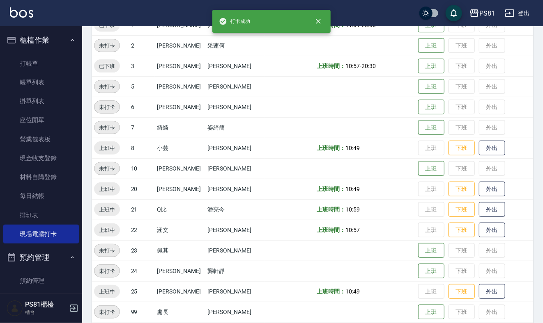
scroll to position [123, 0]
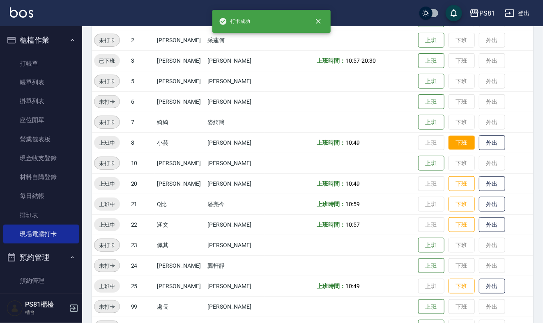
click at [453, 142] on button "下班" at bounding box center [461, 143] width 26 height 14
click at [456, 185] on button "下班" at bounding box center [461, 184] width 26 height 14
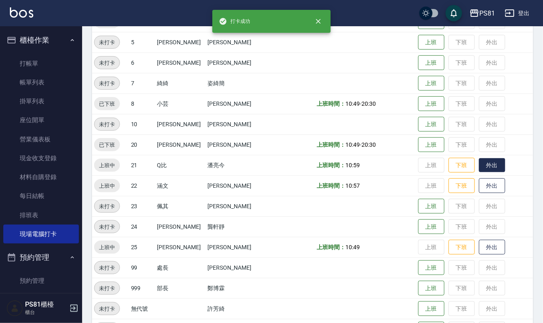
scroll to position [164, 0]
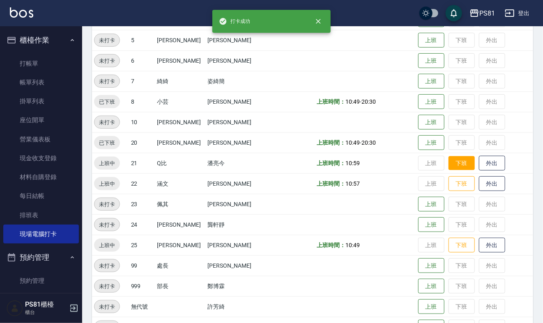
click at [455, 167] on button "下班" at bounding box center [461, 163] width 26 height 14
click at [454, 188] on button "下班" at bounding box center [461, 184] width 26 height 14
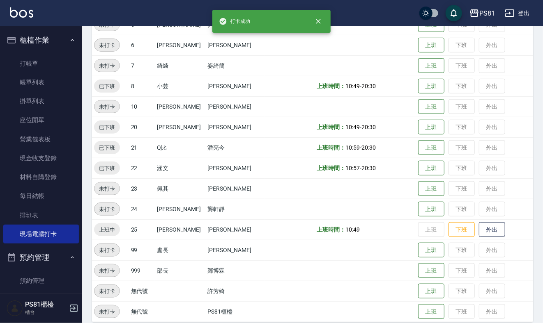
scroll to position [188, 0]
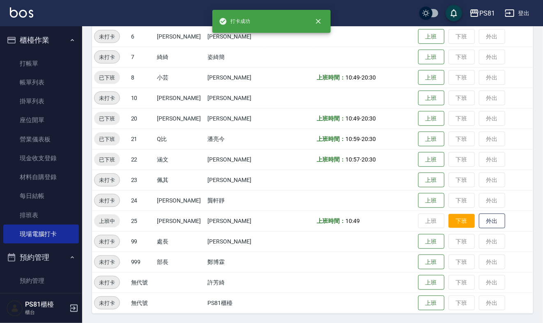
click at [459, 221] on button "下班" at bounding box center [461, 221] width 26 height 14
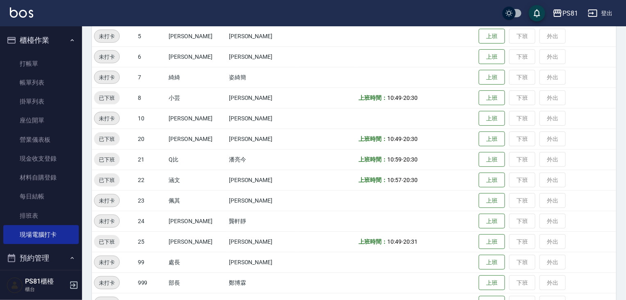
scroll to position [212, 0]
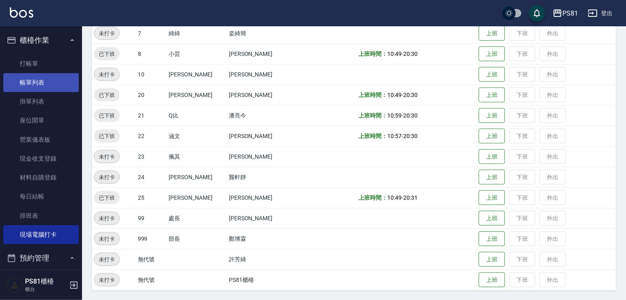
click at [41, 79] on link "帳單列表" at bounding box center [41, 82] width 76 height 19
